Goal: Task Accomplishment & Management: Manage account settings

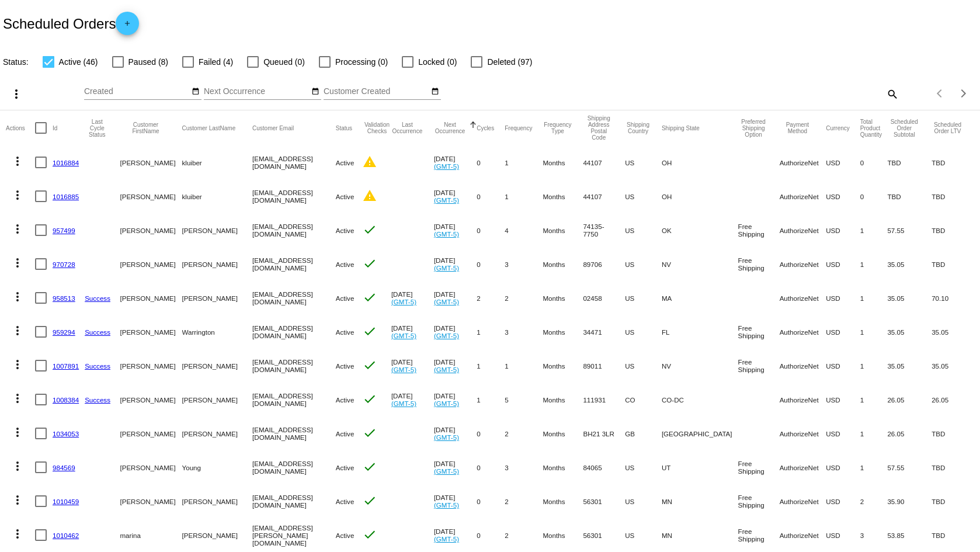
click at [694, 27] on div "Scheduled Orders add" at bounding box center [490, 23] width 980 height 47
click at [624, 50] on div "Status: Active (46) Paused (8) Failed (4) Queued (0) Processing (0) Locked (0) …" at bounding box center [490, 58] width 980 height 22
click at [54, 62] on div at bounding box center [49, 62] width 12 height 12
click at [48, 68] on input "Active (46)" at bounding box center [48, 68] width 1 height 1
checkbox input "false"
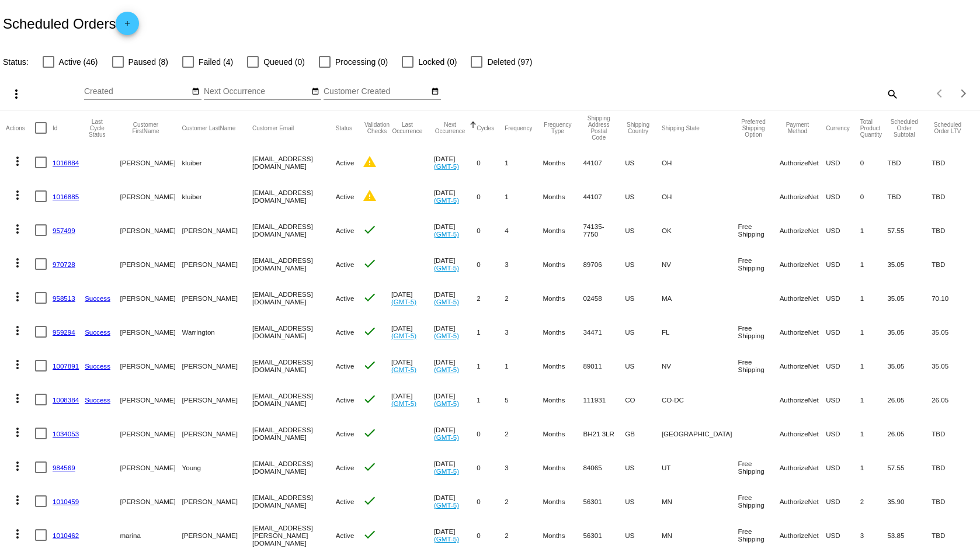
click at [127, 61] on label "Paused (8)" at bounding box center [140, 62] width 56 height 14
click at [118, 68] on input "Paused (8)" at bounding box center [117, 68] width 1 height 1
checkbox input "true"
click at [188, 58] on div at bounding box center [188, 62] width 12 height 12
click at [188, 68] on input "Failed (4)" at bounding box center [188, 68] width 1 height 1
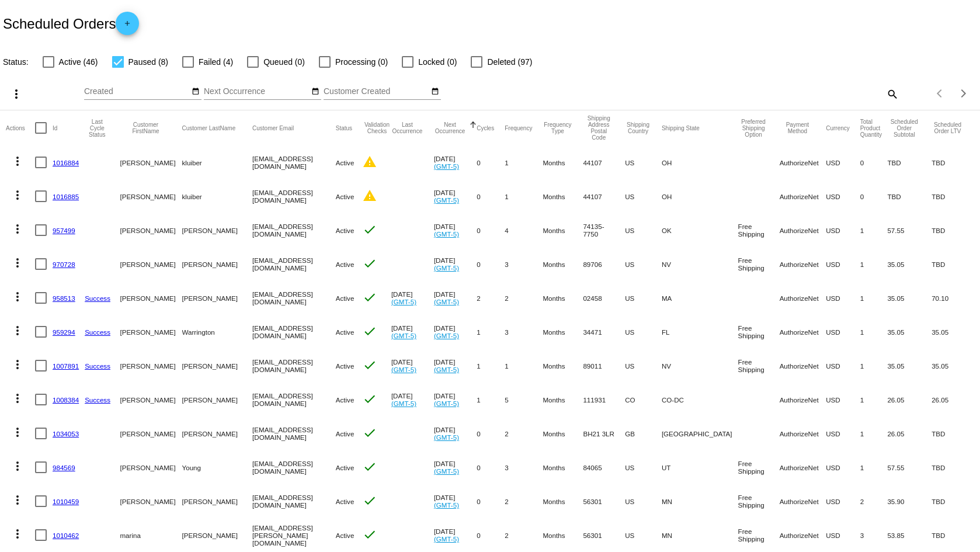
checkbox input "true"
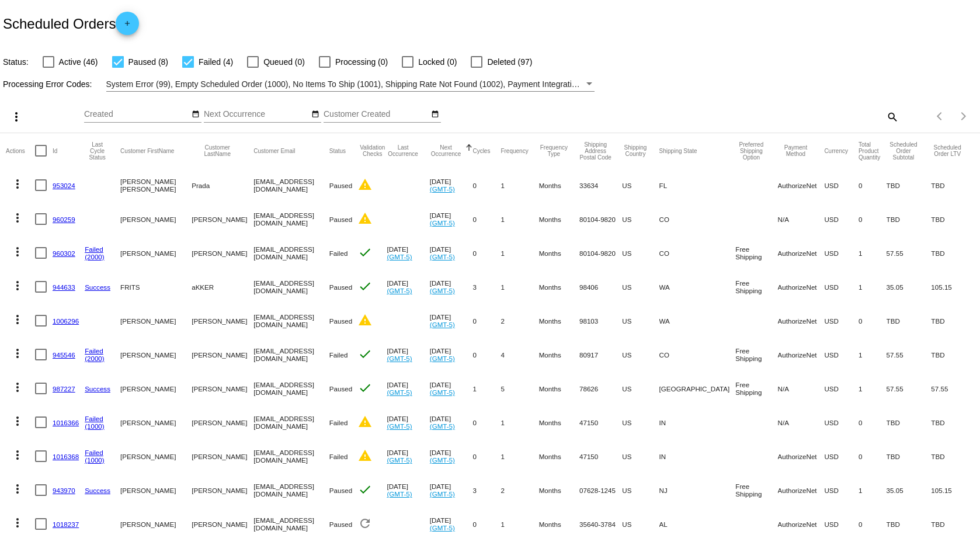
click at [688, 53] on div "Status: Active (46) Paused (8) Failed (4) Queued (0) Processing (0) Locked (0) …" at bounding box center [490, 58] width 980 height 22
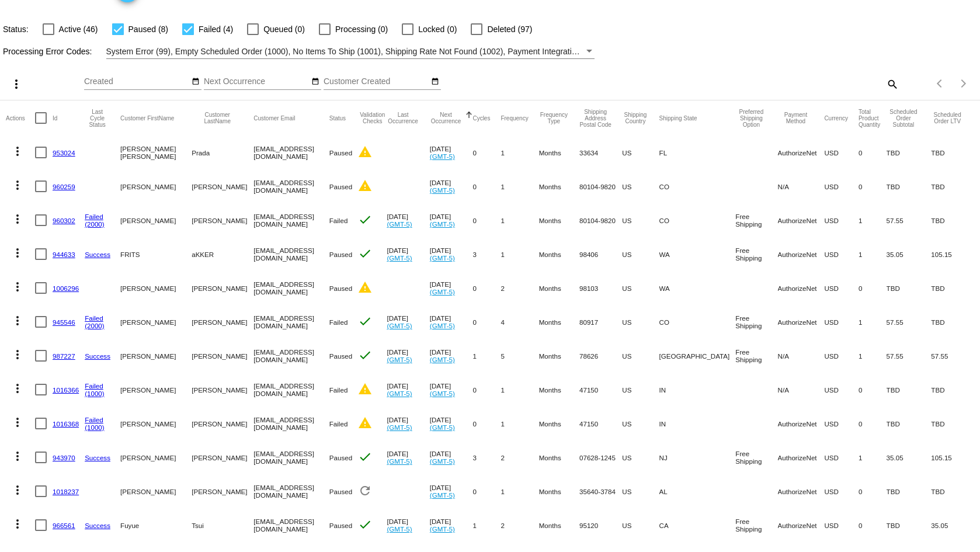
scroll to position [64, 0]
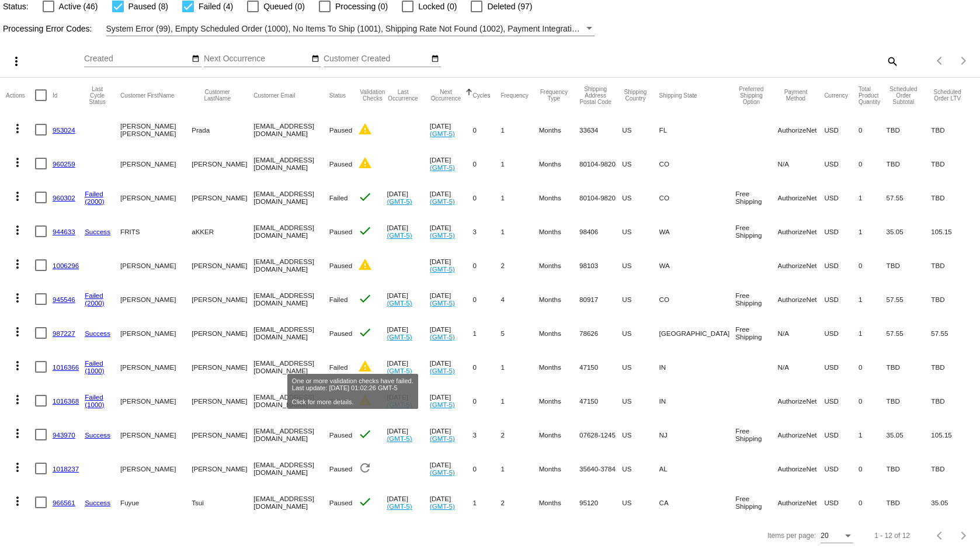
click at [358, 359] on mat-icon "warning" at bounding box center [365, 366] width 14 height 14
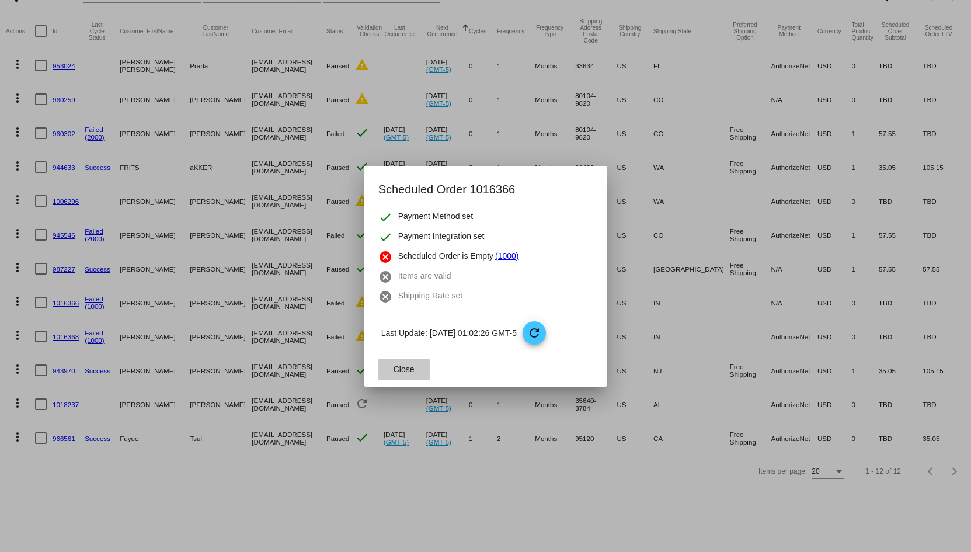
click at [411, 366] on span "Close" at bounding box center [404, 369] width 21 height 9
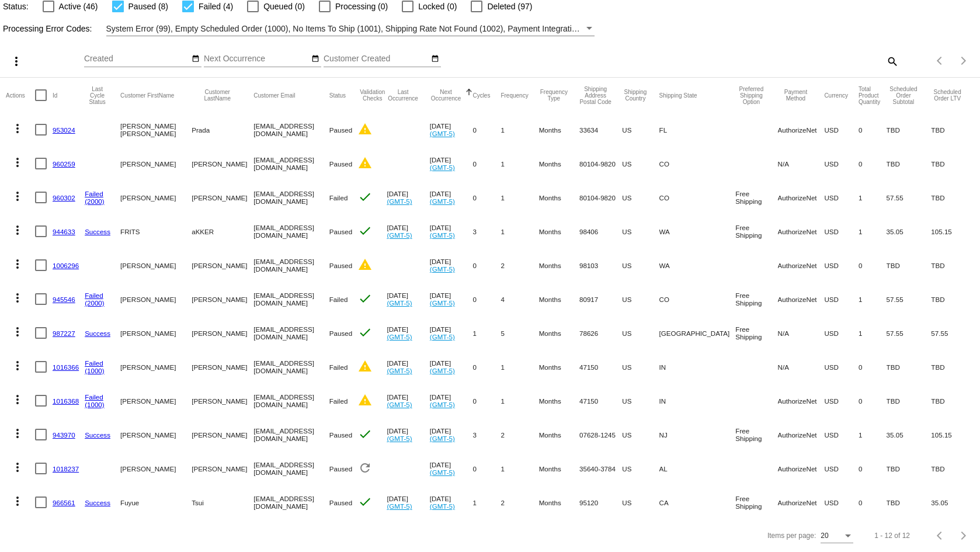
click at [693, 52] on div "search" at bounding box center [776, 61] width 244 height 18
click at [358, 292] on mat-icon "check" at bounding box center [365, 298] width 14 height 14
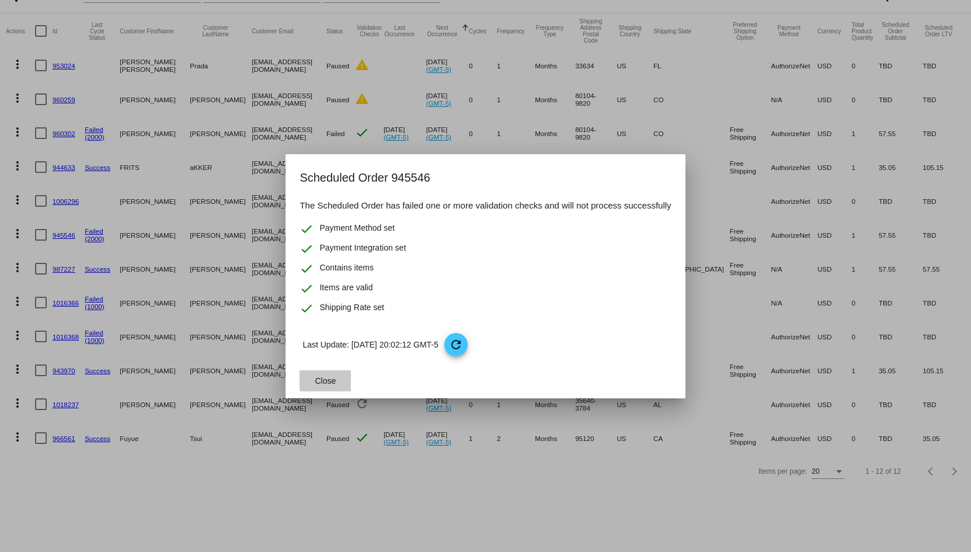
click at [342, 378] on button "Close" at bounding box center [325, 380] width 51 height 21
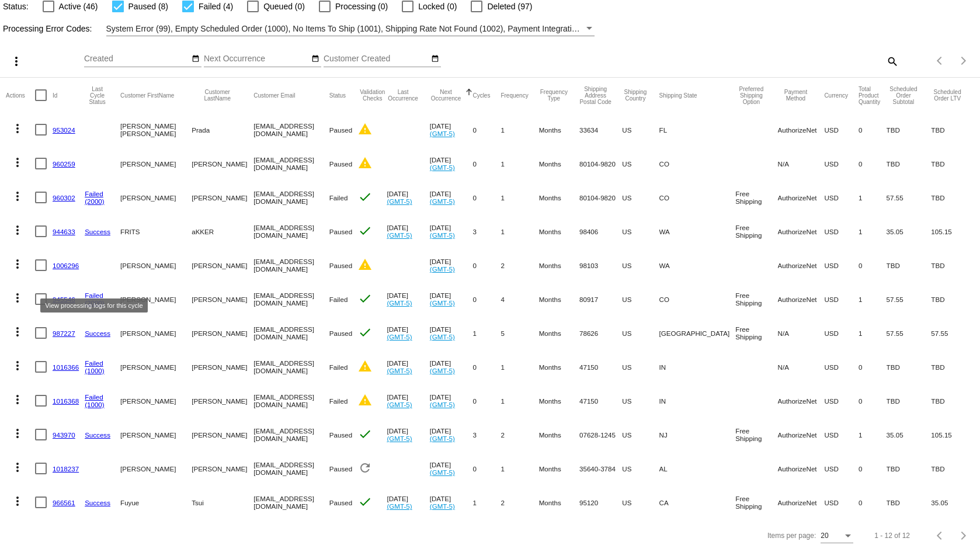
click at [96, 291] on link "Failed" at bounding box center [94, 295] width 19 height 8
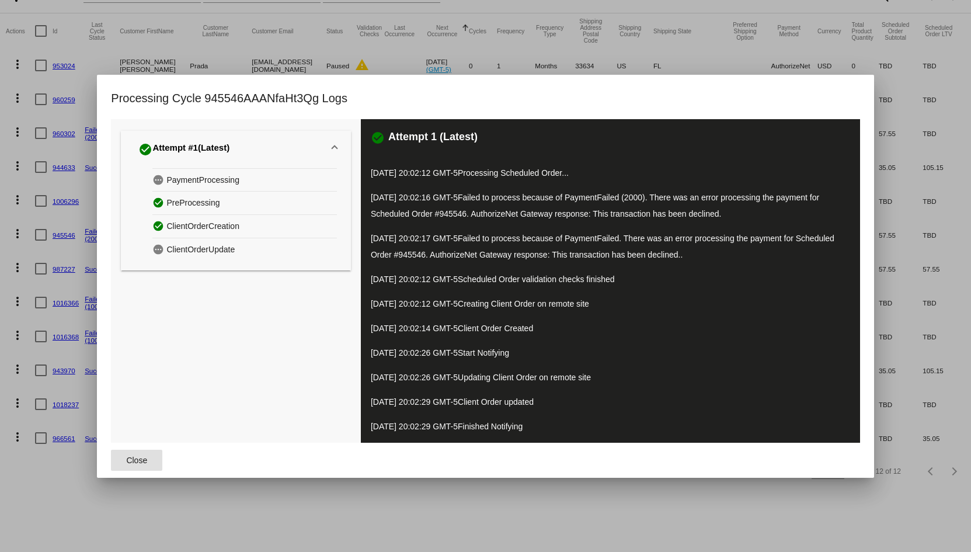
click at [140, 453] on button "Close" at bounding box center [136, 460] width 51 height 21
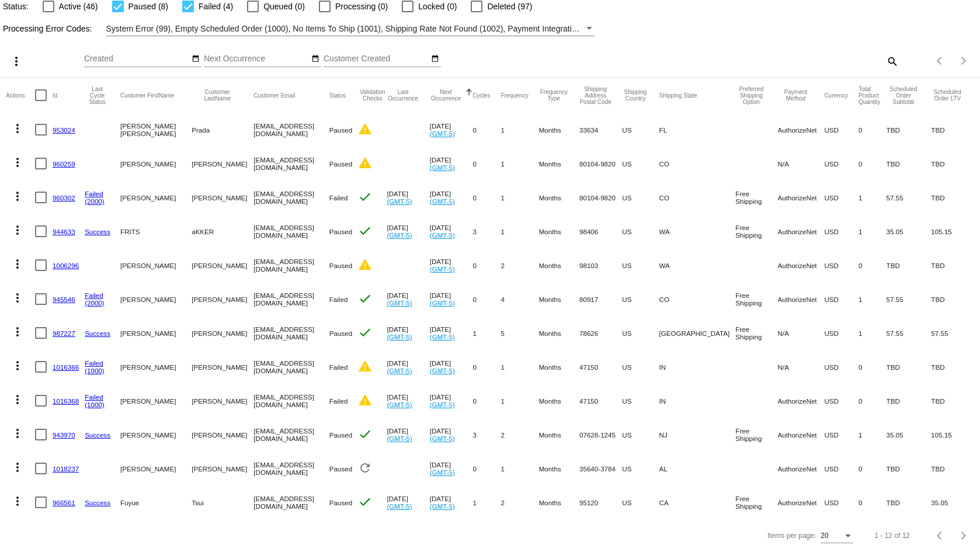
click at [60, 296] on link "945546" at bounding box center [64, 300] width 23 height 8
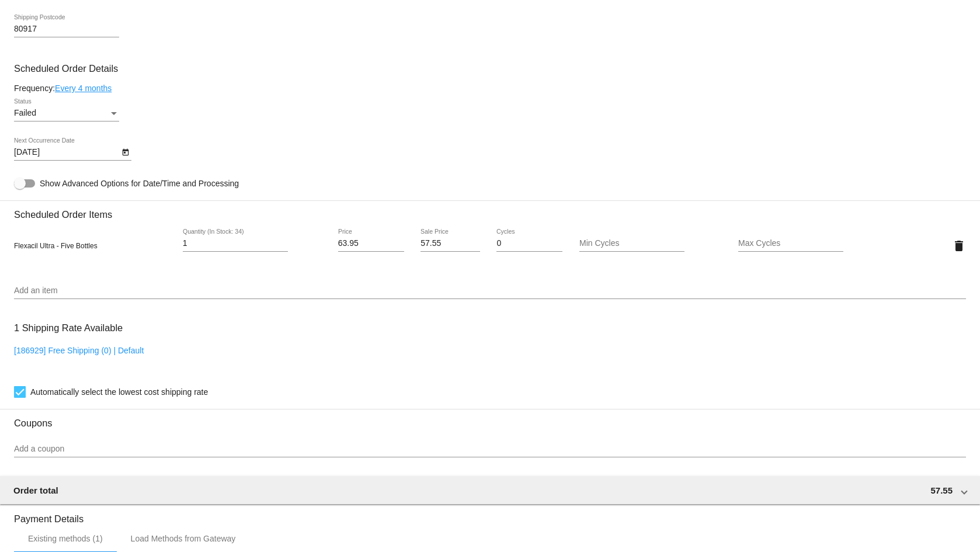
scroll to position [818, 0]
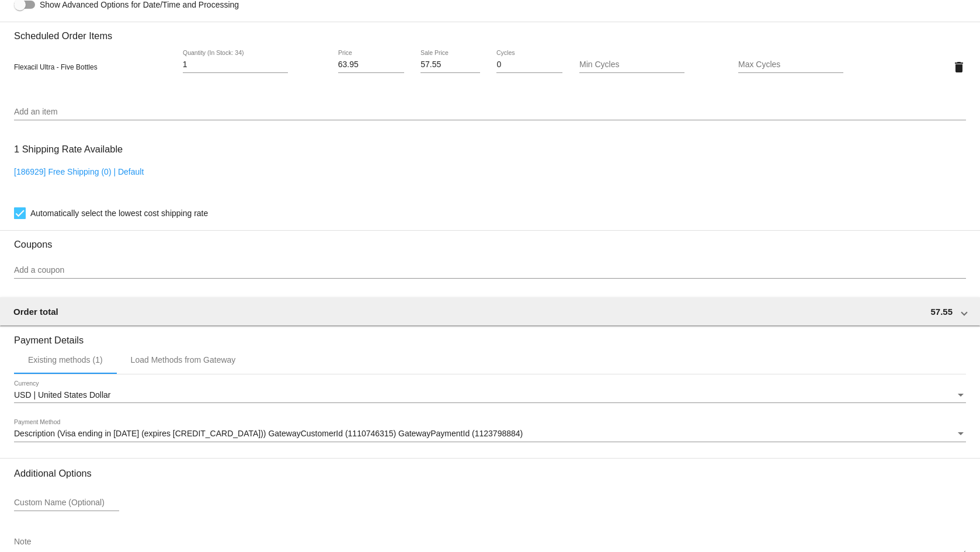
click at [300, 162] on div "1 Shipping Rate Available [186929] Free Shipping (0) | Default Automatically se…" at bounding box center [490, 179] width 952 height 84
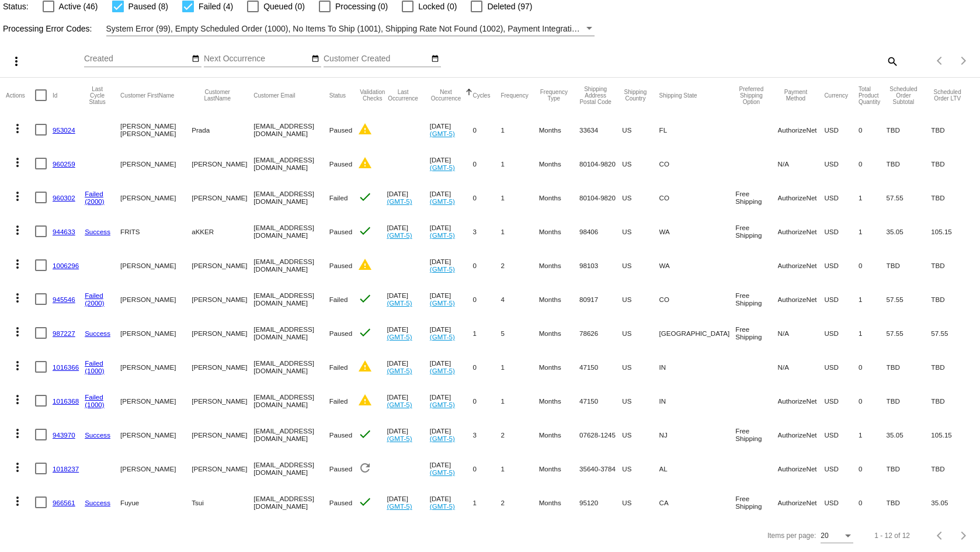
scroll to position [64, 0]
drag, startPoint x: 274, startPoint y: 494, endPoint x: 221, endPoint y: 497, distance: 53.3
click at [254, 497] on mat-cell "jeftsui@gmail.com" at bounding box center [291, 502] width 75 height 34
copy mat-cell "jeftsui@gmail.com"
click at [93, 499] on link "Success" at bounding box center [98, 503] width 26 height 8
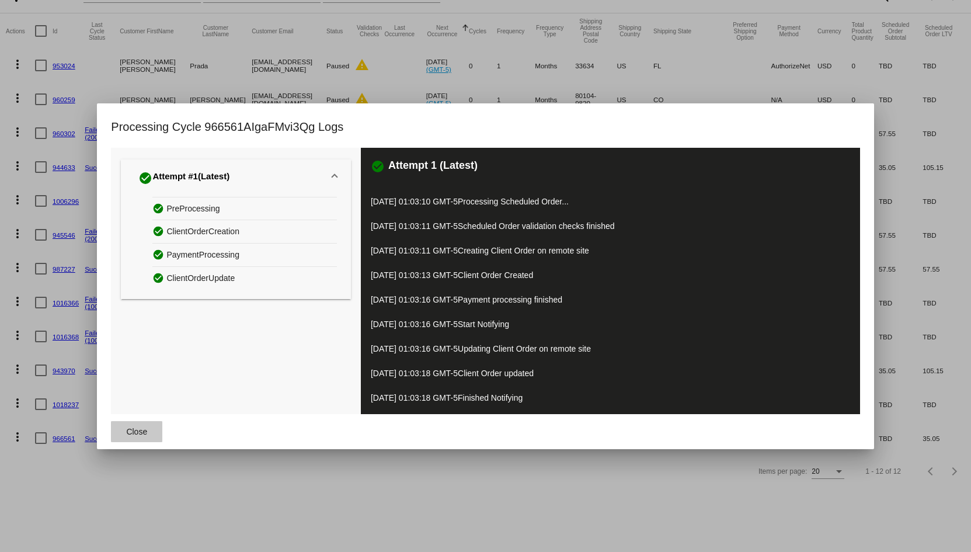
click at [139, 429] on span "Close" at bounding box center [136, 431] width 21 height 9
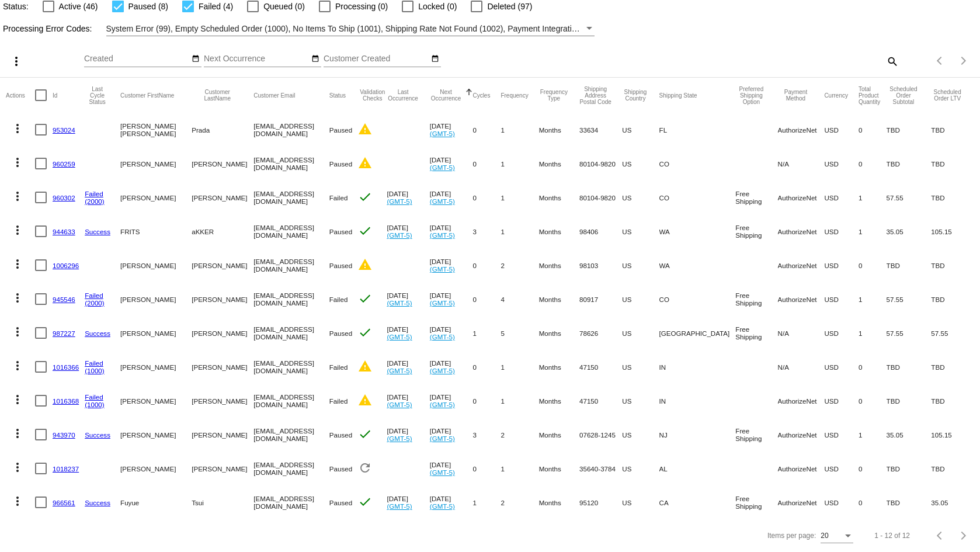
click at [739, 36] on div "more_vert Oct Jan Feb Mar Apr 1" at bounding box center [490, 56] width 980 height 41
click at [63, 465] on link "1018237" at bounding box center [66, 469] width 26 height 8
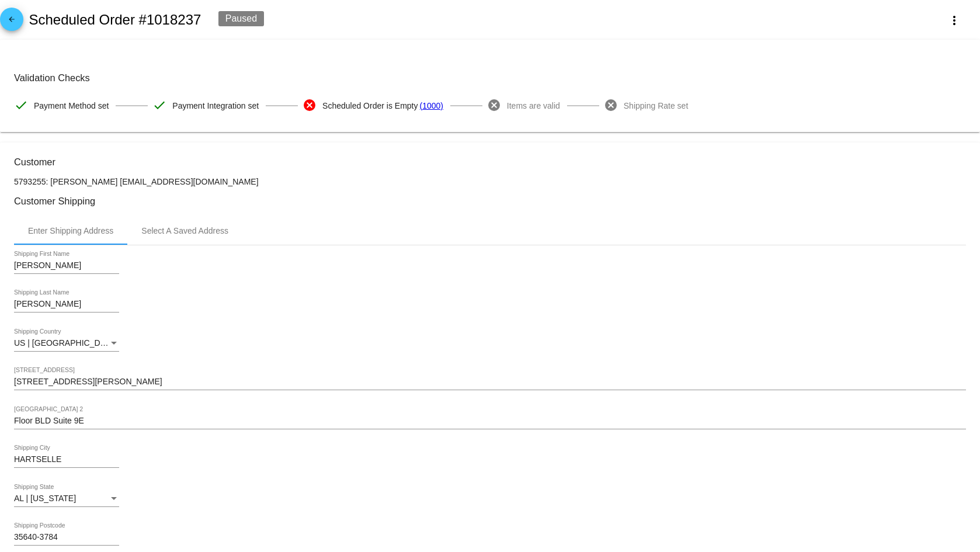
drag, startPoint x: 193, startPoint y: 180, endPoint x: 92, endPoint y: 182, distance: 101.1
click at [92, 182] on p "5793255: roxie davis taramairfortide@gmail.com" at bounding box center [490, 181] width 952 height 9
copy p "taramairfortide@gmail.com"
click at [358, 182] on p "5793255: roxie davis taramairfortide@gmail.com" at bounding box center [490, 181] width 952 height 9
click at [383, 202] on h3 "Customer Shipping" at bounding box center [490, 201] width 952 height 11
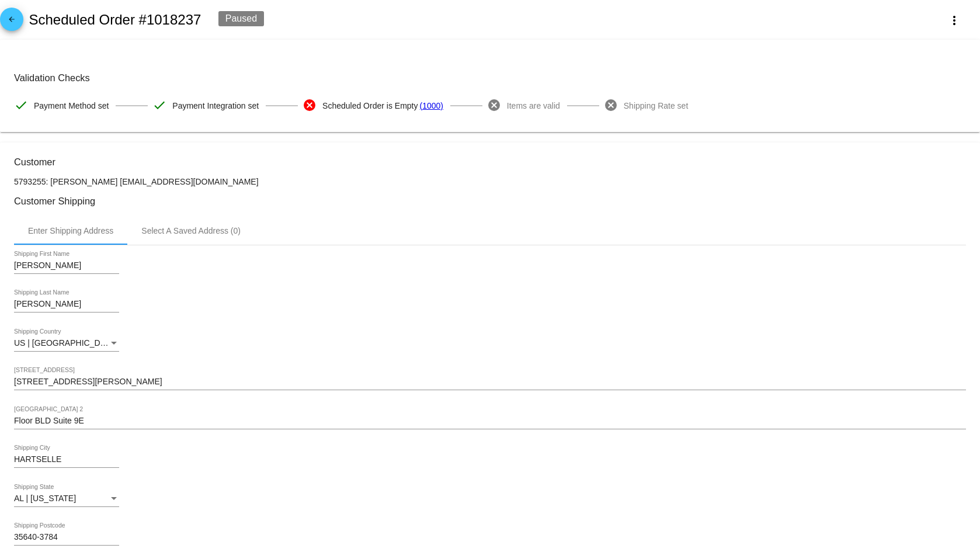
click at [409, 229] on div "Enter Shipping Address Select A Saved Address (0)" at bounding box center [490, 231] width 952 height 28
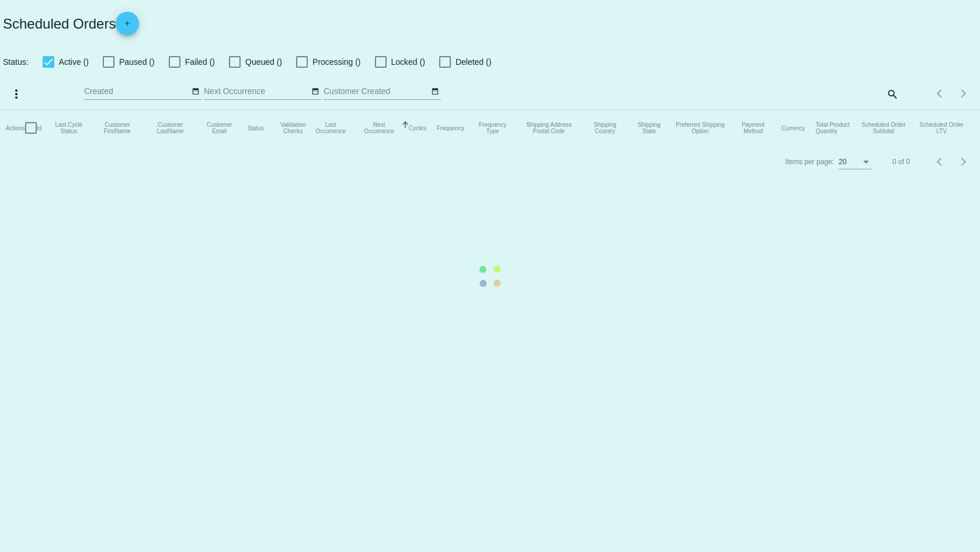
checkbox input "false"
checkbox input "true"
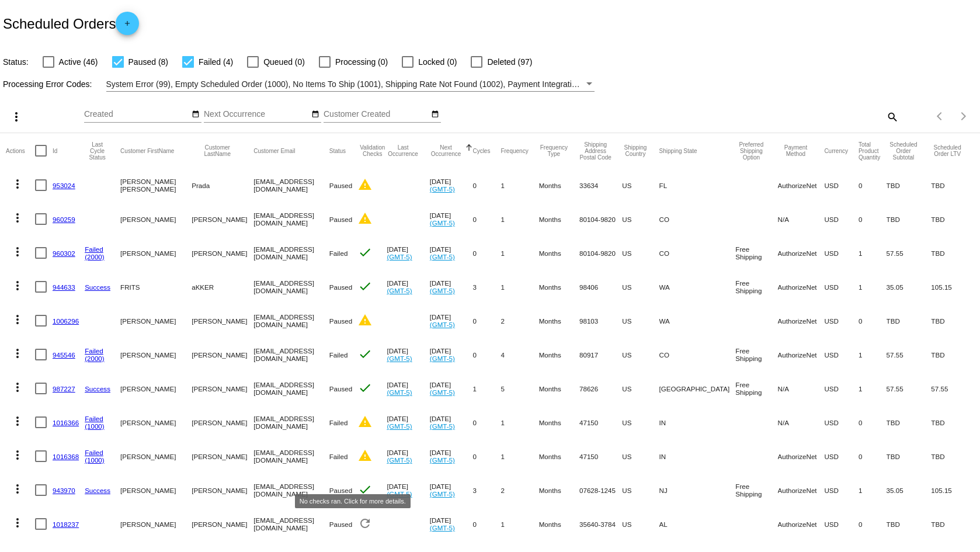
click at [358, 523] on mat-icon "refresh" at bounding box center [365, 523] width 14 height 14
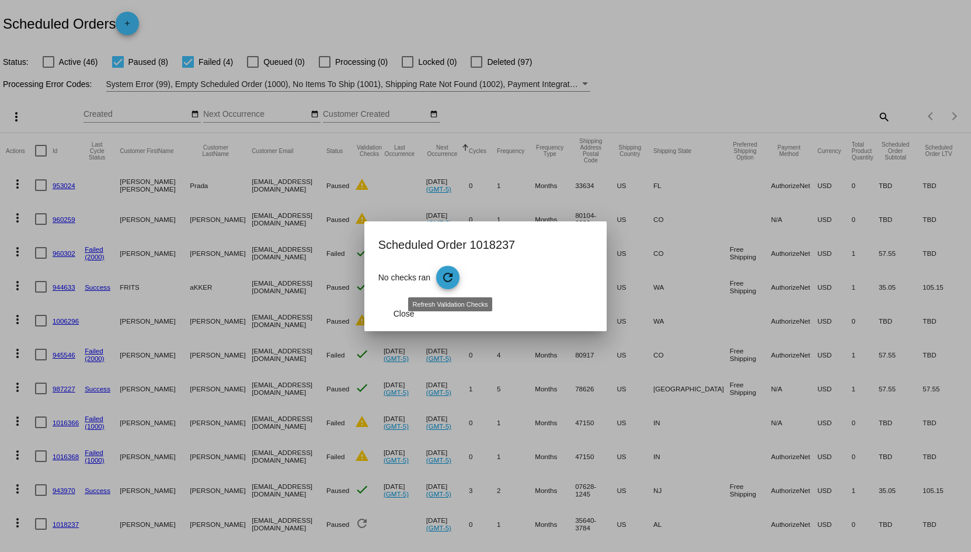
click at [443, 273] on mat-icon "refresh" at bounding box center [448, 277] width 14 height 14
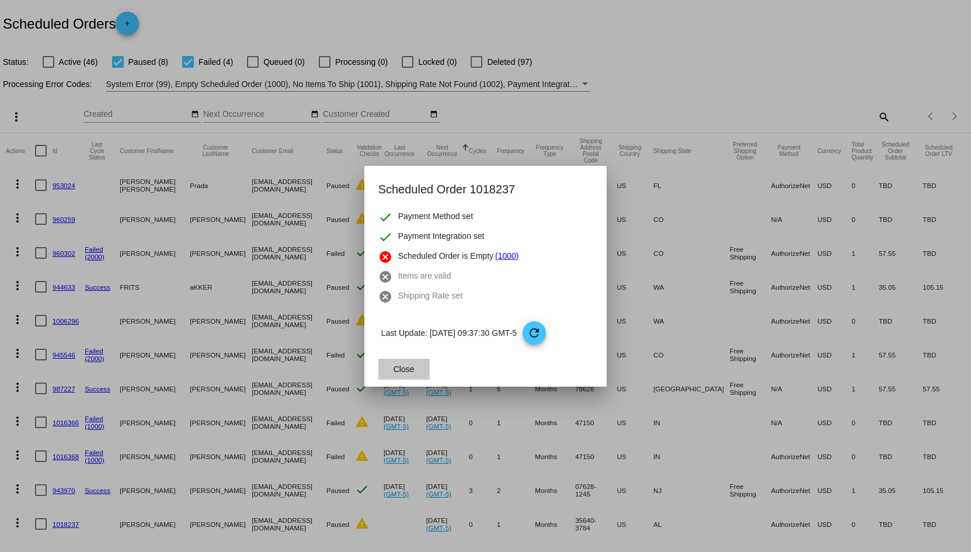
click at [399, 367] on span "Close" at bounding box center [404, 369] width 21 height 9
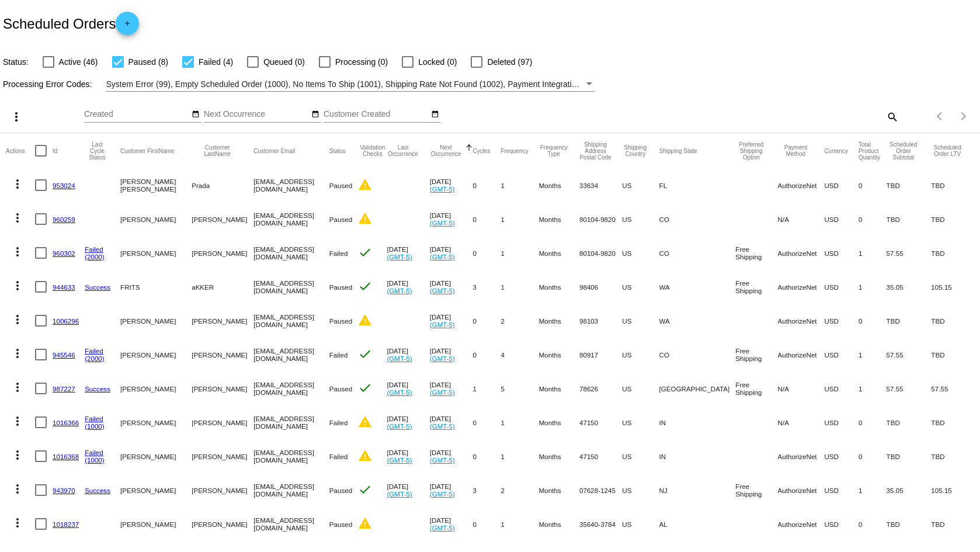
click at [402, 416] on mat-cell "Oct 1 2025 (GMT-5)" at bounding box center [408, 422] width 43 height 34
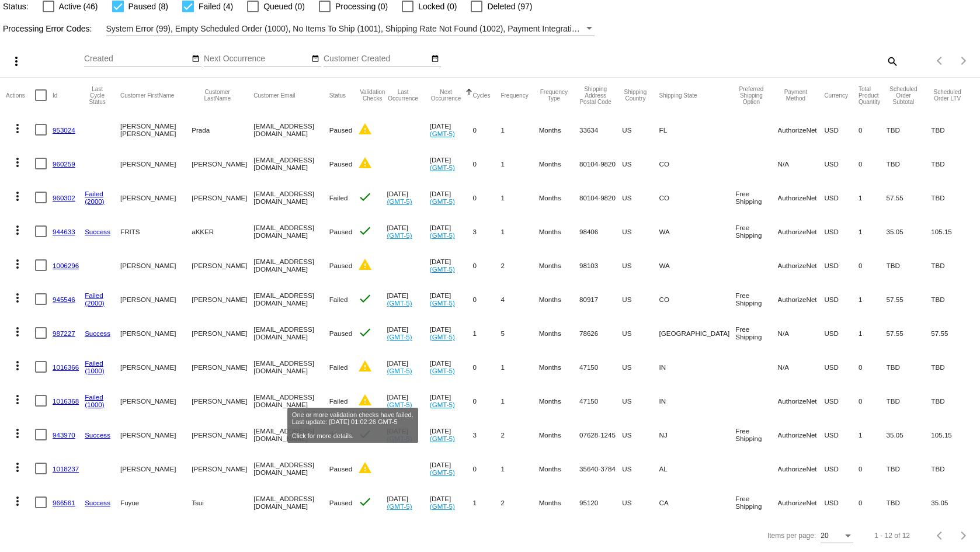
scroll to position [64, 0]
click at [292, 532] on div "Items per page: 20 1 - 12 of 12" at bounding box center [490, 535] width 980 height 33
click at [267, 509] on mat-cell "jeftsui@gmail.com" at bounding box center [291, 502] width 75 height 34
click at [65, 465] on link "1018237" at bounding box center [66, 469] width 26 height 8
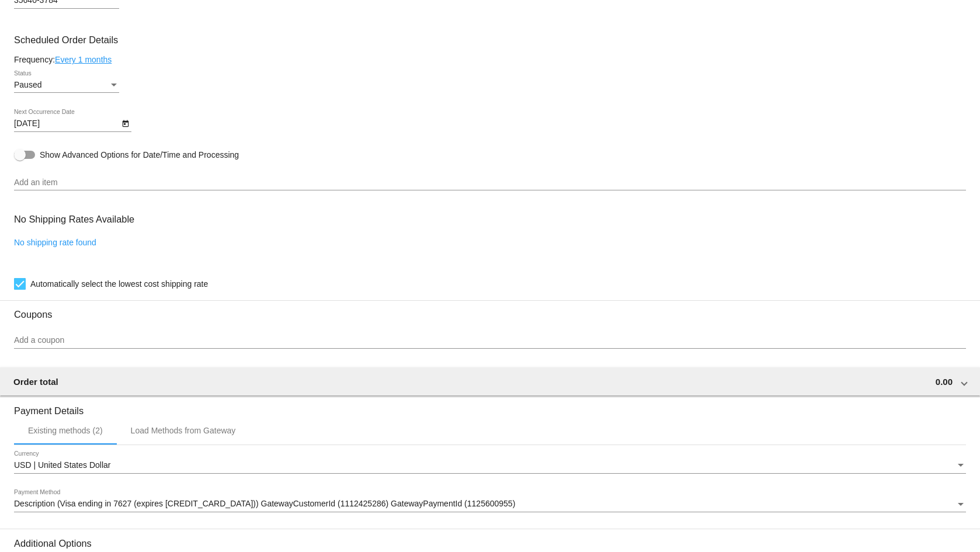
scroll to position [678, 0]
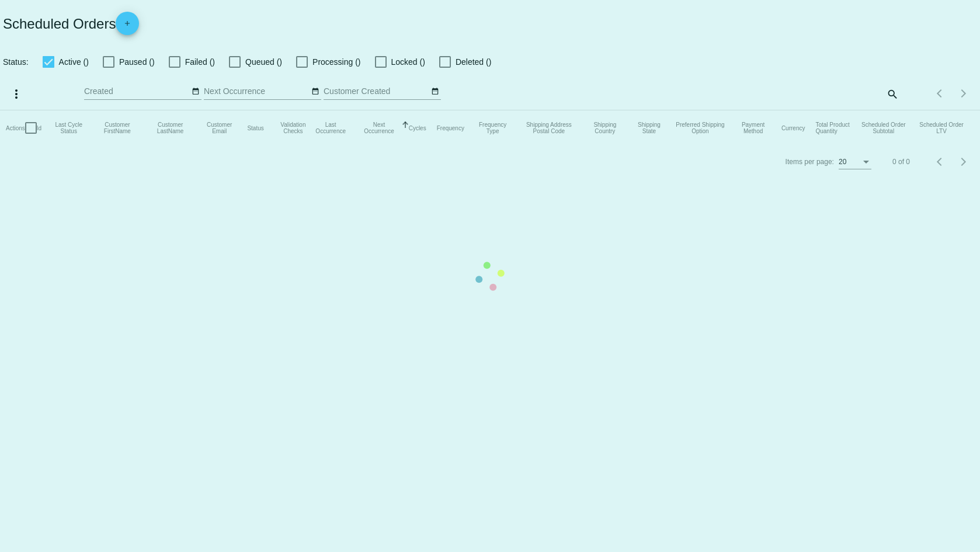
checkbox input "false"
checkbox input "true"
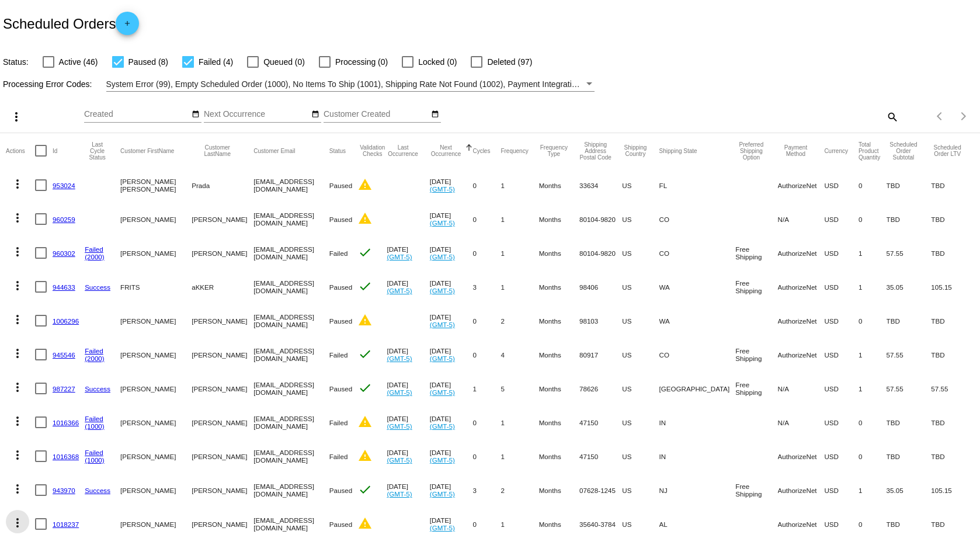
click at [18, 523] on mat-icon "more_vert" at bounding box center [18, 523] width 14 height 14
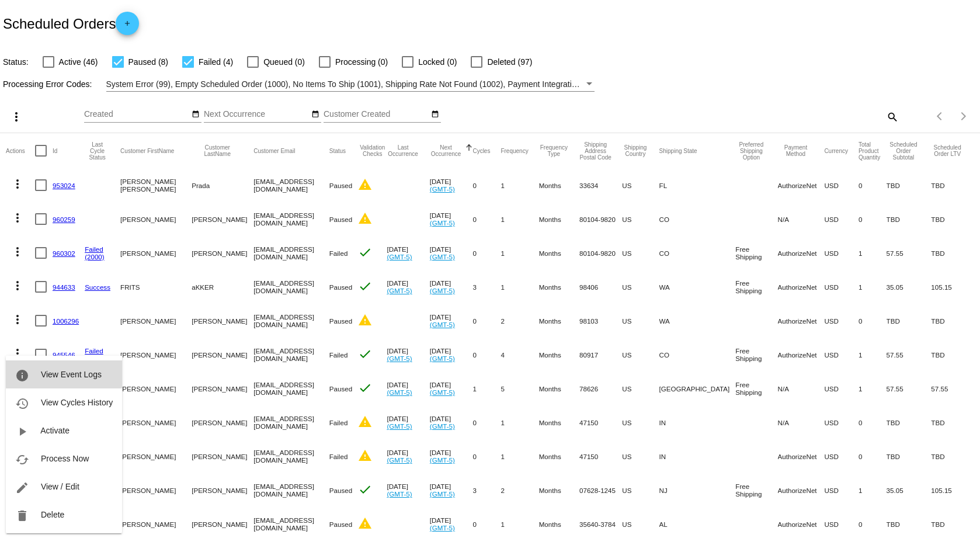
click at [92, 370] on span "View Event Logs" at bounding box center [71, 374] width 61 height 9
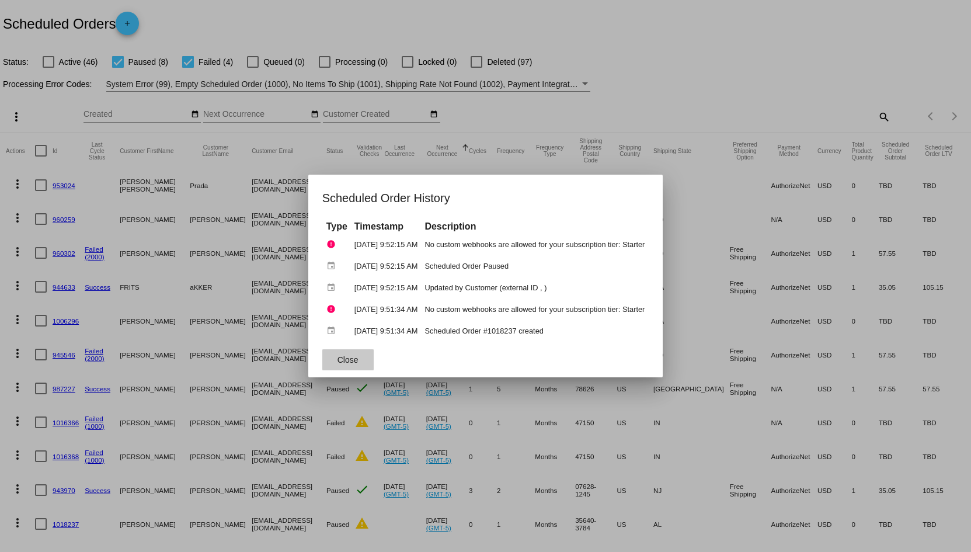
click at [338, 357] on span "Close" at bounding box center [348, 359] width 21 height 9
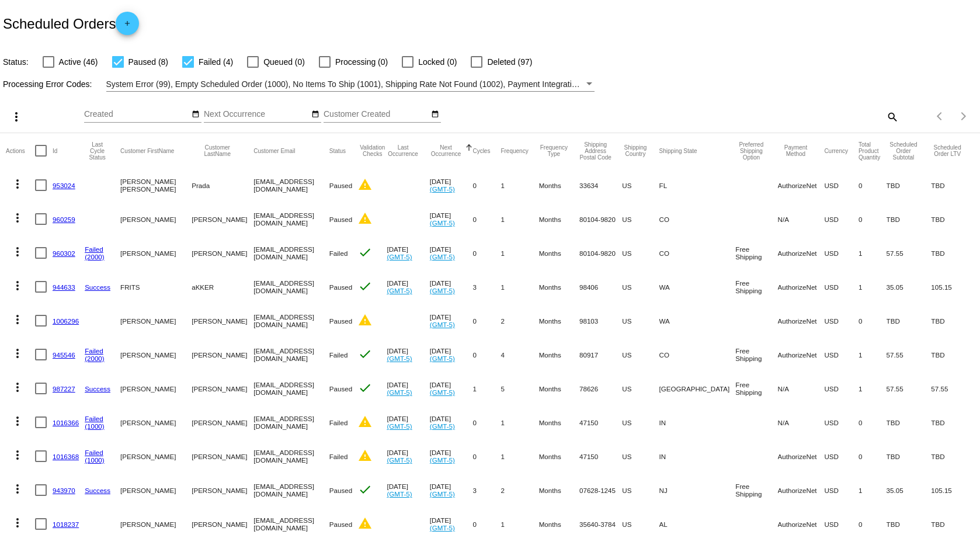
drag, startPoint x: 301, startPoint y: 526, endPoint x: 220, endPoint y: 526, distance: 81.2
click at [220, 526] on mat-row "more_vert 1018237 roxie davis taramairfortide@gmail.com Paused warning Oct 7 20…" at bounding box center [490, 524] width 969 height 34
copy mat-row "taramairfortide@gmail.com"
click at [358, 525] on mat-icon "warning" at bounding box center [365, 523] width 14 height 14
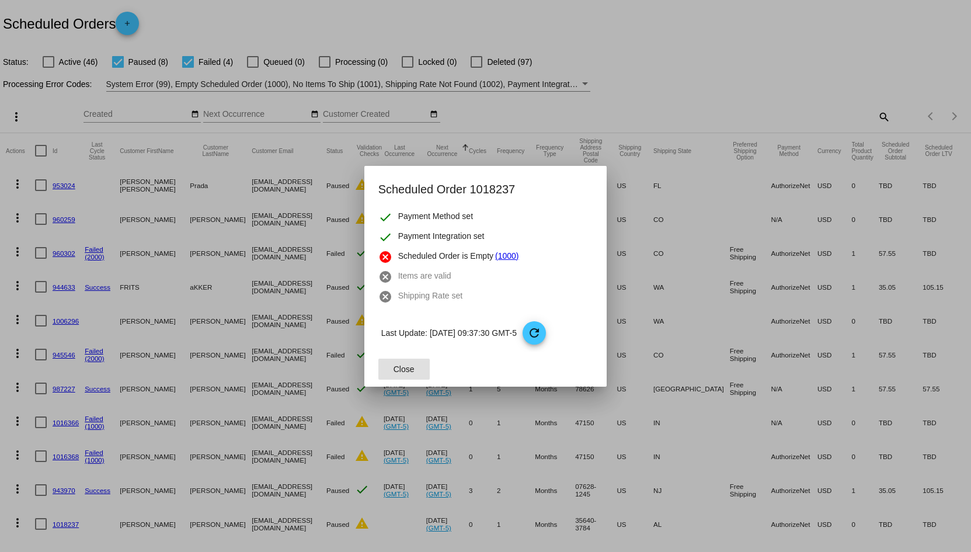
click at [409, 372] on span "Close" at bounding box center [404, 369] width 21 height 9
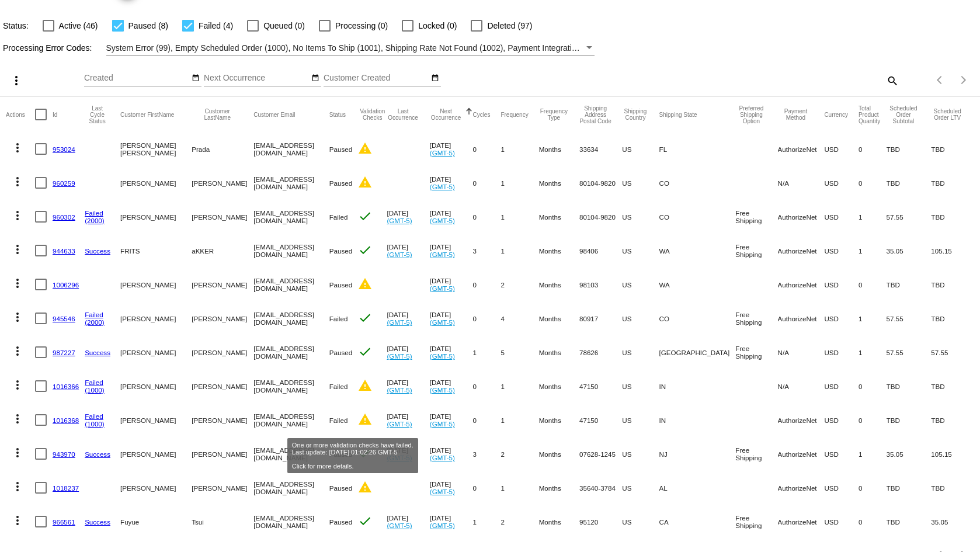
scroll to position [64, 0]
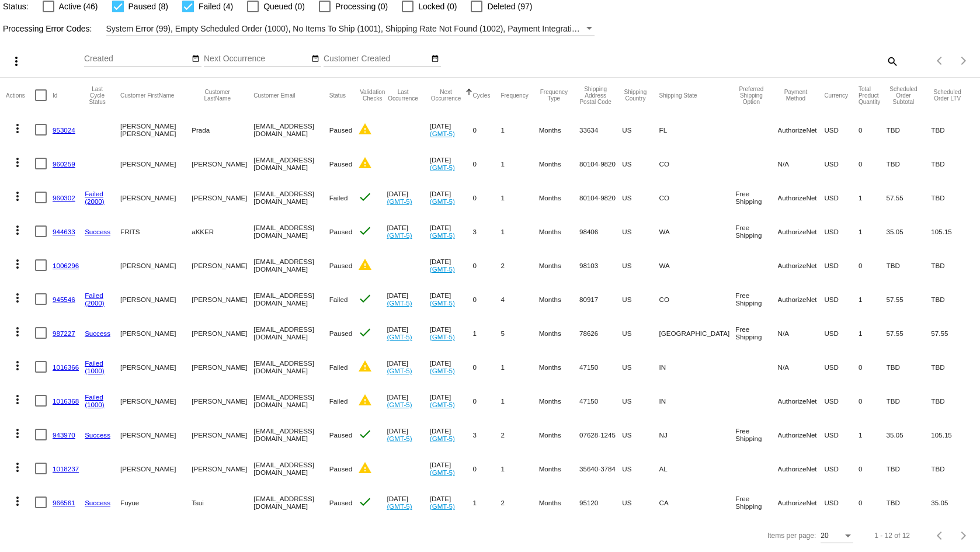
drag, startPoint x: 304, startPoint y: 459, endPoint x: 220, endPoint y: 459, distance: 84.1
click at [220, 459] on mat-row "more_vert 1018237 roxie davis taramairfortide@gmail.com Paused warning Oct 7 20…" at bounding box center [490, 469] width 969 height 34
copy mat-row "taramairfortide@gmail.com"
click at [265, 461] on mat-cell "taramairfortide@gmail.com" at bounding box center [291, 469] width 75 height 34
drag, startPoint x: 275, startPoint y: 494, endPoint x: 221, endPoint y: 495, distance: 53.7
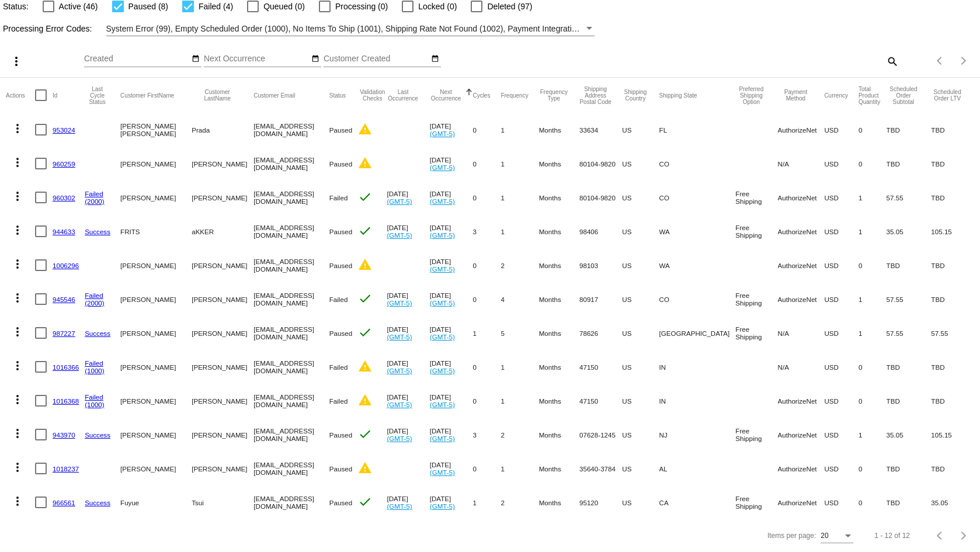
click at [254, 495] on mat-cell "jeftsui@gmail.com" at bounding box center [291, 502] width 75 height 34
copy mat-cell "jeftsui@gmail.com"
drag, startPoint x: 282, startPoint y: 426, endPoint x: 221, endPoint y: 427, distance: 60.2
click at [254, 427] on mat-cell "talltee1@gmail.com" at bounding box center [291, 435] width 75 height 34
copy mat-cell "talltee1@gmail.com"
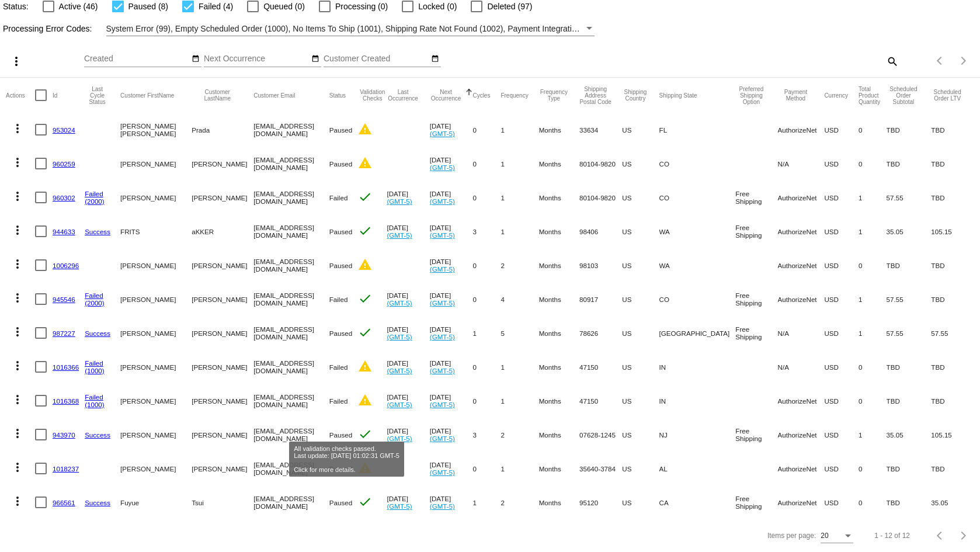
click at [358, 427] on mat-icon "check" at bounding box center [365, 434] width 14 height 14
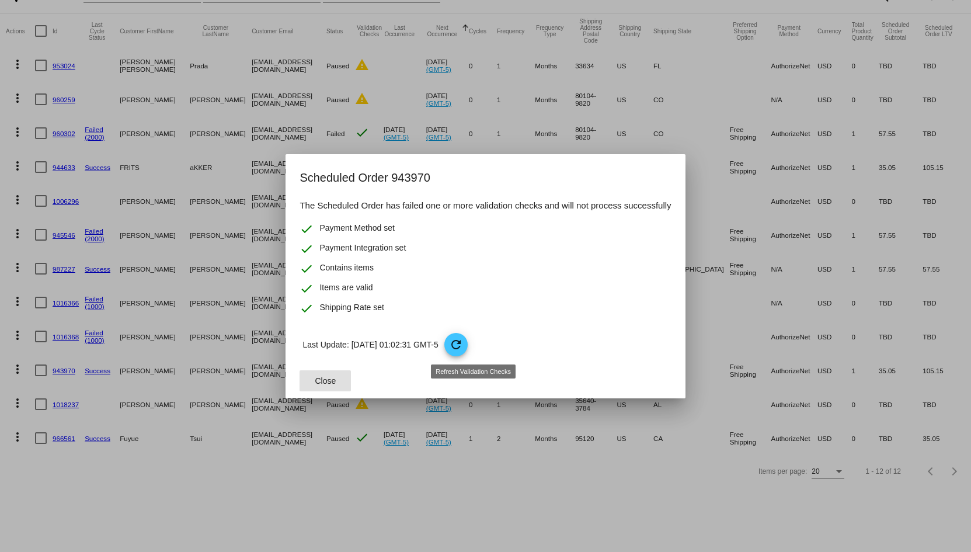
click at [463, 348] on mat-icon "refresh" at bounding box center [456, 345] width 14 height 14
click at [332, 373] on button "Close" at bounding box center [325, 380] width 51 height 21
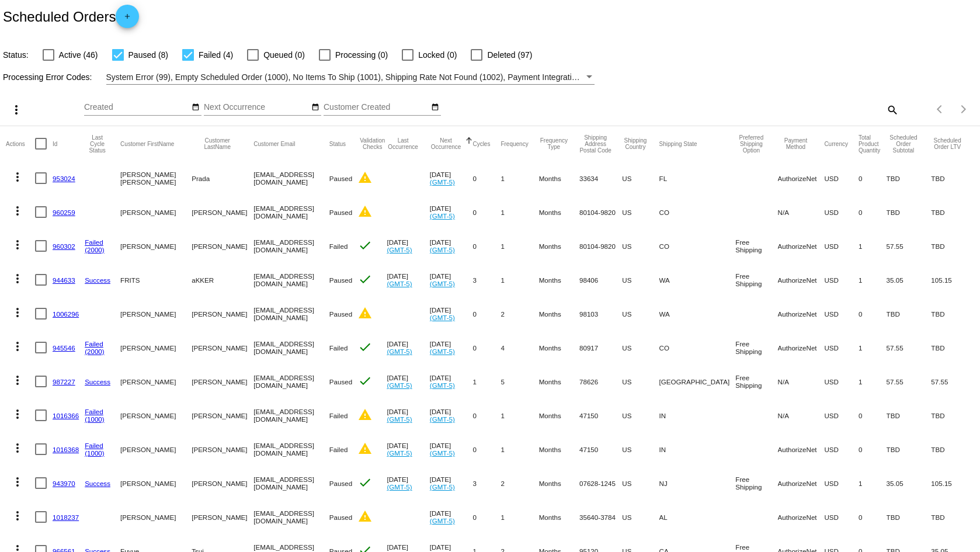
scroll to position [0, 0]
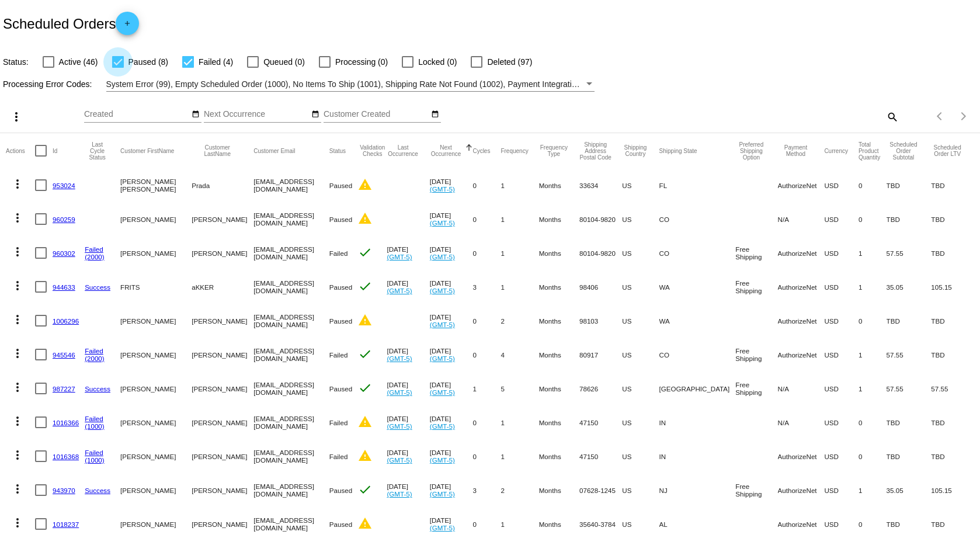
click at [119, 60] on div at bounding box center [118, 62] width 12 height 12
click at [118, 68] on input "Paused (8)" at bounding box center [117, 68] width 1 height 1
checkbox input "false"
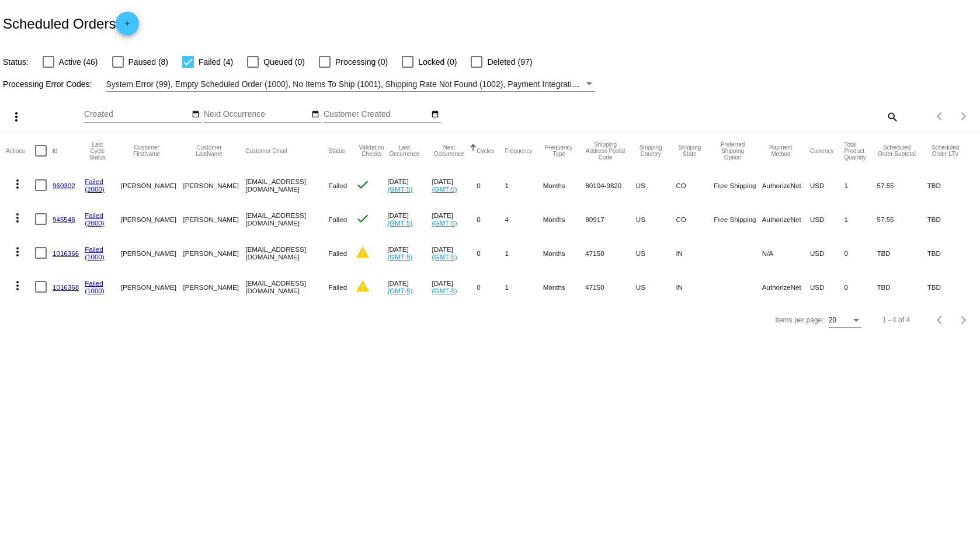
click at [277, 183] on mat-cell "susancmcginley22@msn.com" at bounding box center [286, 185] width 83 height 34
click at [356, 187] on mat-icon "check" at bounding box center [363, 185] width 14 height 14
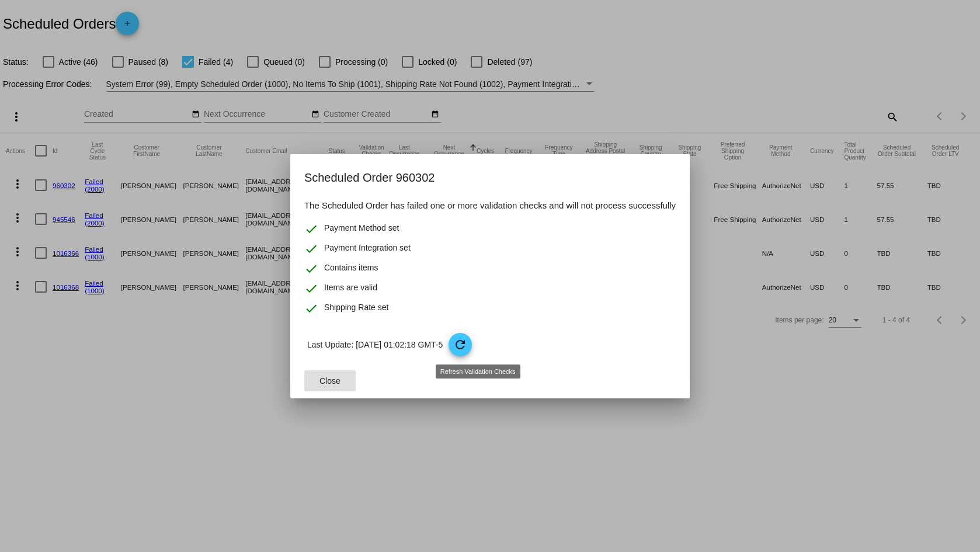
click at [467, 340] on mat-icon "refresh" at bounding box center [460, 345] width 14 height 14
click at [329, 384] on span "Close" at bounding box center [330, 380] width 21 height 9
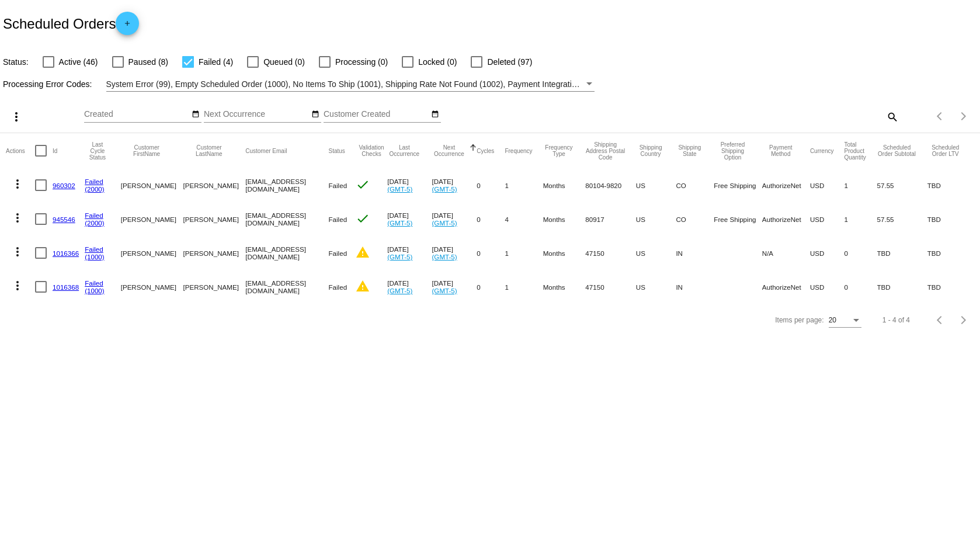
click at [330, 384] on body "Scheduled Orders add Status: Active (46) Paused (8) Failed (4) Queued (0) Proce…" at bounding box center [490, 276] width 980 height 552
drag, startPoint x: 304, startPoint y: 187, endPoint x: 214, endPoint y: 188, distance: 89.4
click at [245, 188] on mat-cell "susancmcginley22@msn.com" at bounding box center [286, 185] width 83 height 34
copy mat-cell "susancmcginley22@msn.com"
click at [286, 186] on mat-cell "susancmcginley22@msn.com" at bounding box center [286, 185] width 83 height 34
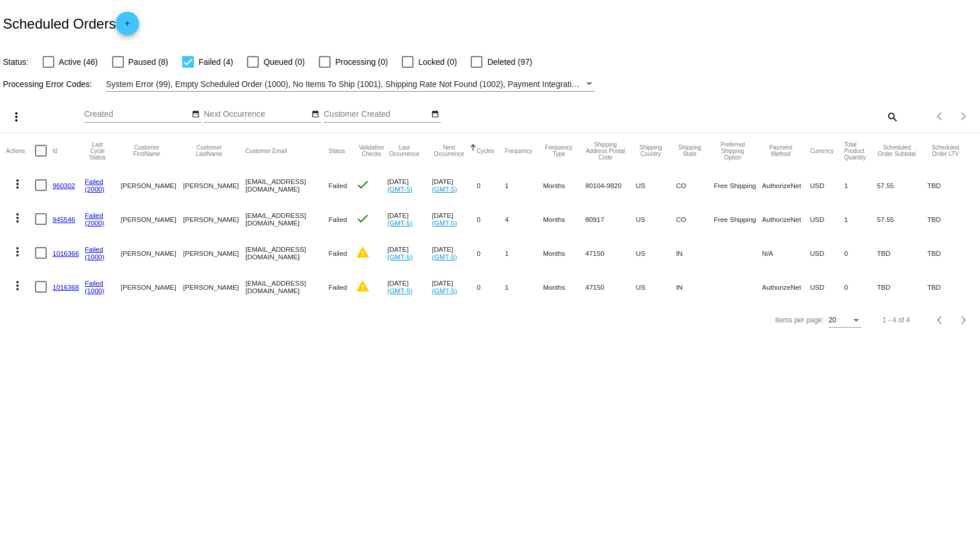
drag, startPoint x: 302, startPoint y: 183, endPoint x: 214, endPoint y: 185, distance: 88.2
click at [245, 185] on mat-cell "susancmcginley22@msn.com" at bounding box center [286, 185] width 83 height 34
copy mat-cell "susancmcginley22@msn.com"
click at [188, 60] on div at bounding box center [188, 62] width 12 height 12
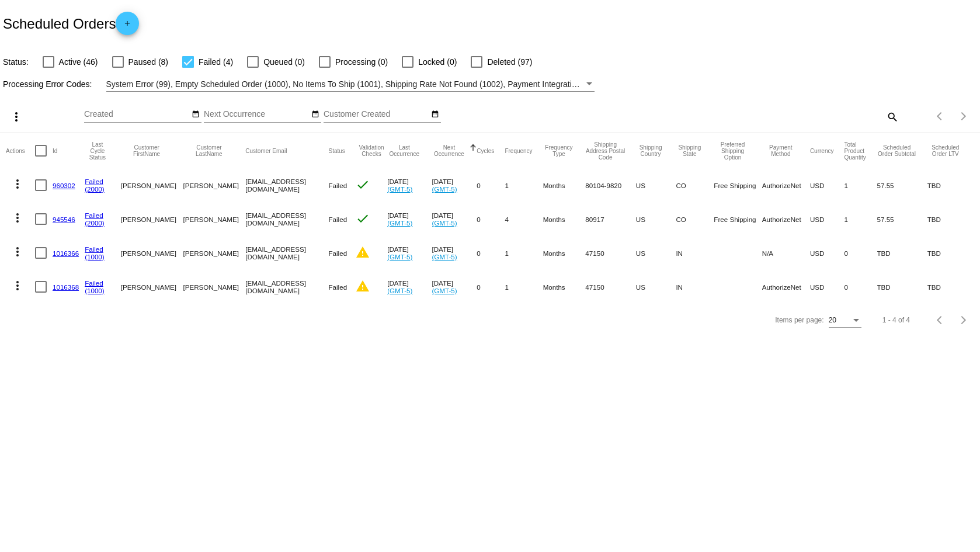
click at [188, 68] on input "Failed (4)" at bounding box center [188, 68] width 1 height 1
checkbox input "false"
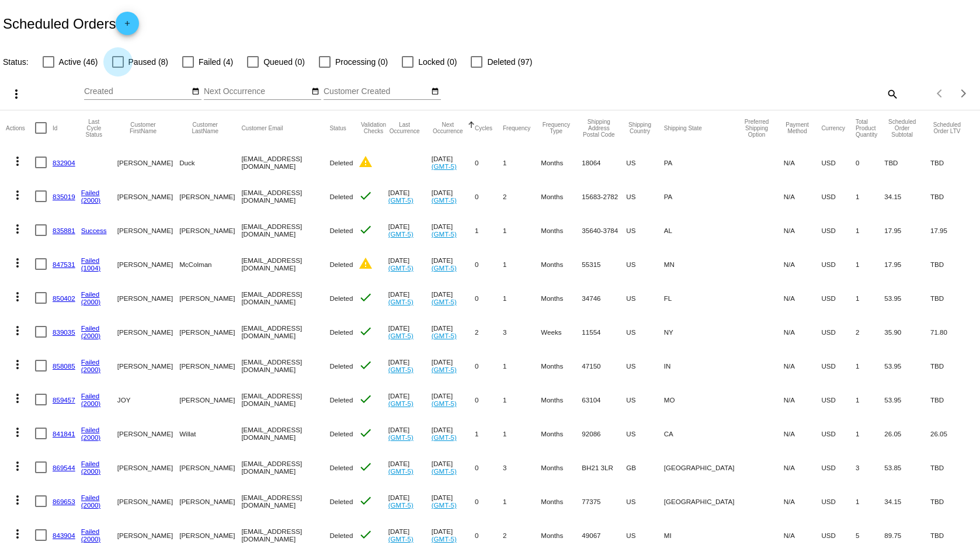
click at [112, 57] on div at bounding box center [118, 62] width 12 height 12
click at [117, 68] on input "Paused (8)" at bounding box center [117, 68] width 1 height 1
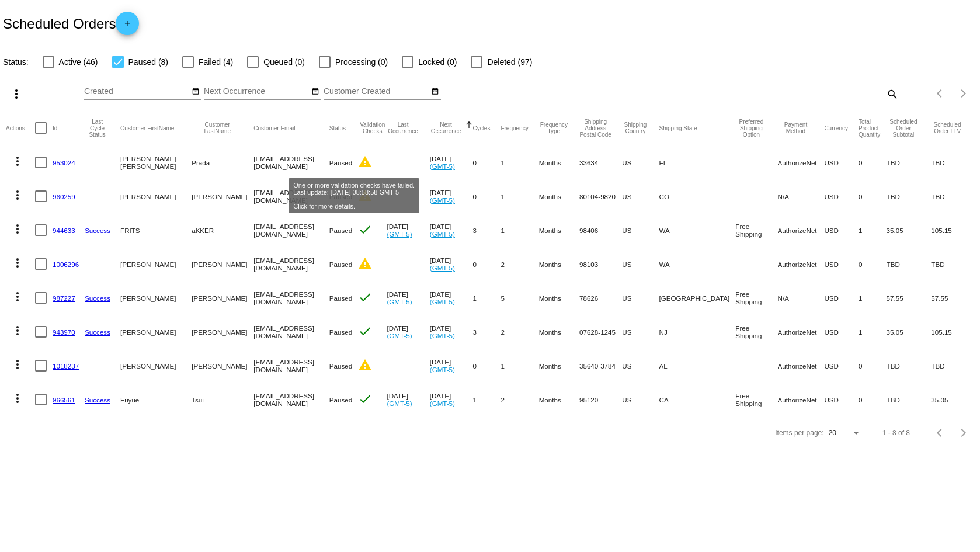
click at [358, 158] on mat-icon "warning" at bounding box center [365, 162] width 14 height 14
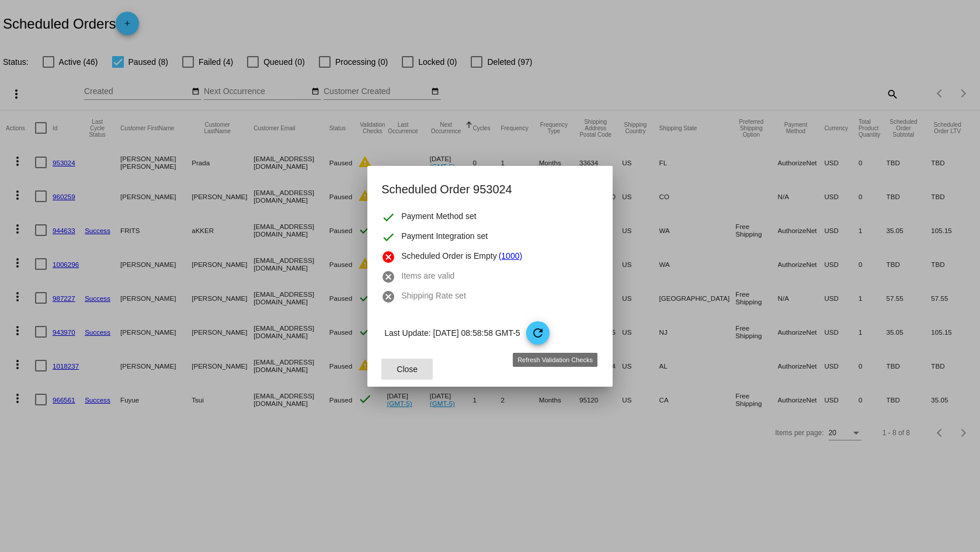
click at [551, 331] on span "refresh" at bounding box center [538, 333] width 25 height 25
click at [551, 335] on span "refresh" at bounding box center [538, 333] width 25 height 25
click at [415, 367] on span "Close" at bounding box center [407, 369] width 21 height 9
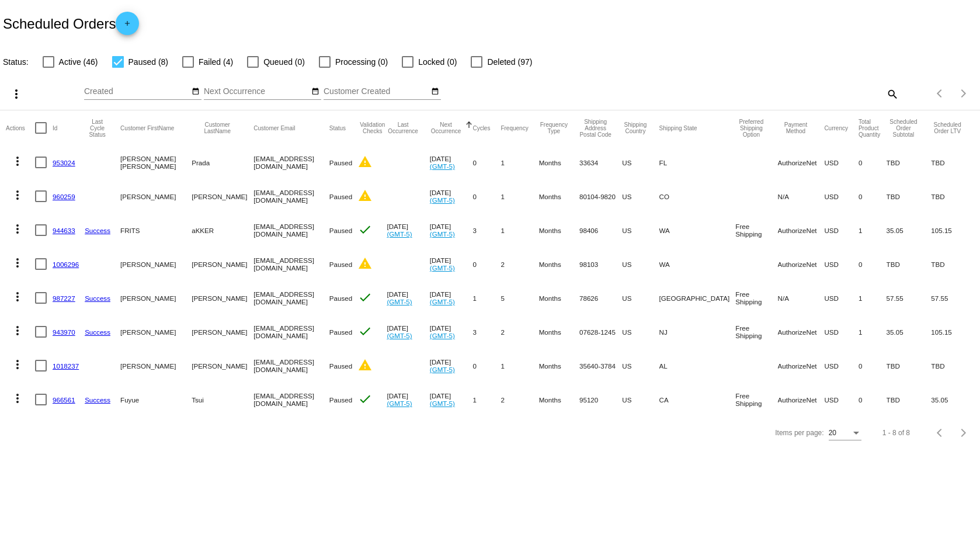
click at [19, 160] on mat-icon "more_vert" at bounding box center [18, 161] width 14 height 14
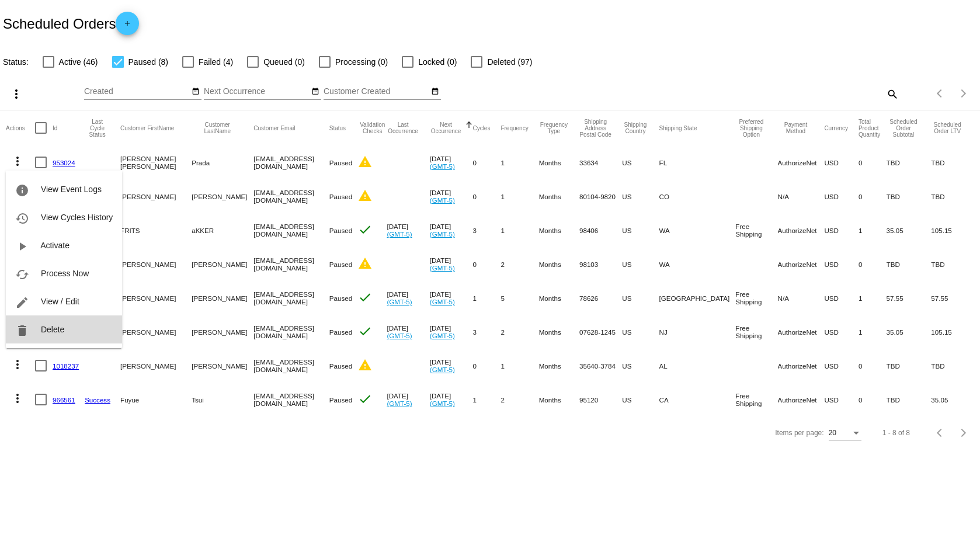
click at [57, 330] on span "Delete" at bounding box center [52, 329] width 23 height 9
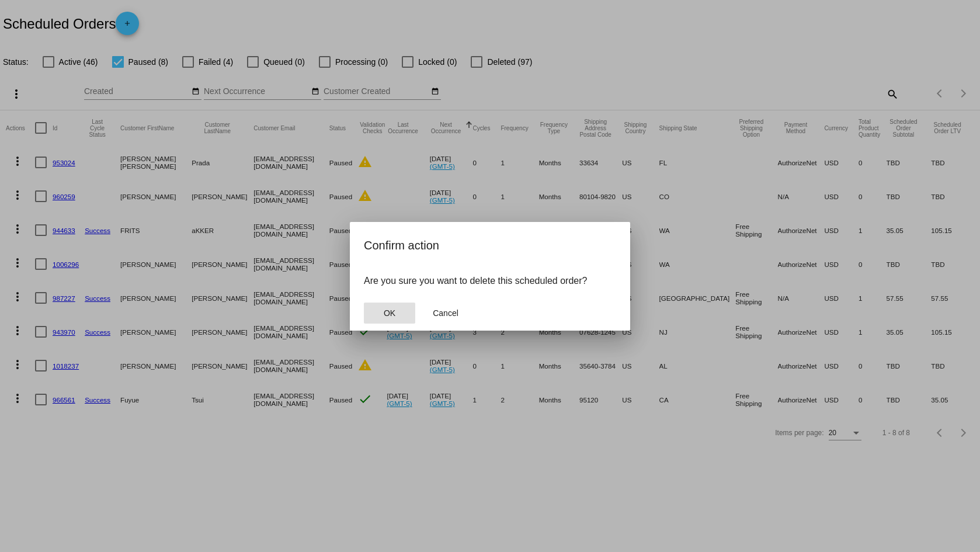
click at [376, 310] on button "OK" at bounding box center [389, 313] width 51 height 21
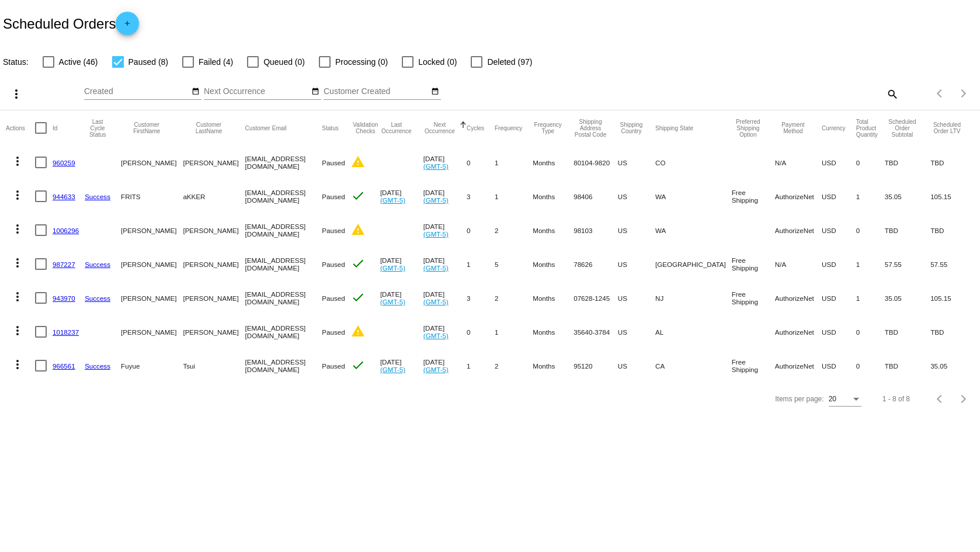
click at [262, 196] on mat-cell "akker1397@msn.com" at bounding box center [283, 196] width 77 height 34
drag, startPoint x: 290, startPoint y: 195, endPoint x: 223, endPoint y: 199, distance: 66.7
click at [245, 199] on mat-cell "akker1397@msn.com" at bounding box center [283, 196] width 77 height 34
copy mat-cell "akker1397@msn.com"
click at [269, 199] on mat-cell "akker1397@msn.com" at bounding box center [283, 196] width 77 height 34
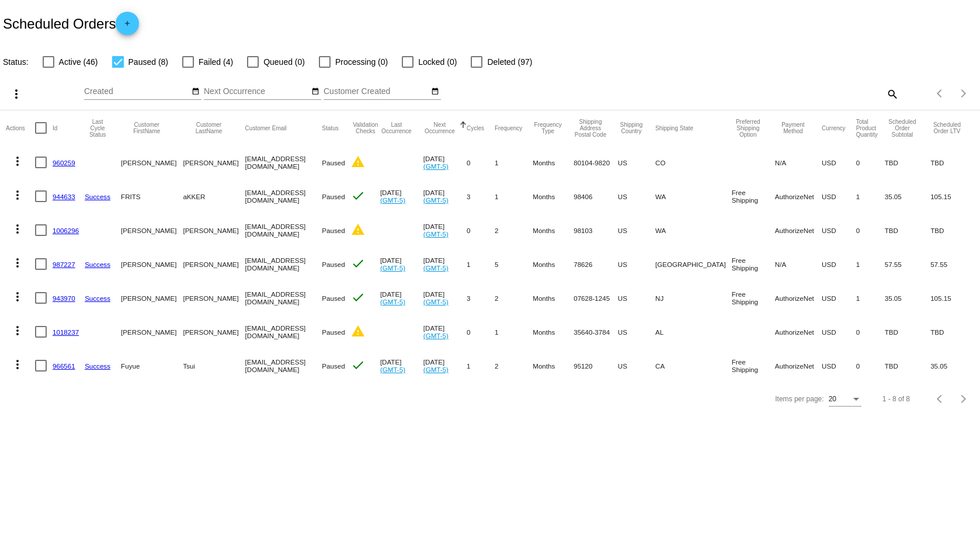
drag, startPoint x: 269, startPoint y: 229, endPoint x: 221, endPoint y: 233, distance: 48.1
click at [221, 233] on mat-row "more_vert 1006296 Ray Lou rlxl@yahoo.com Paused warning Sep 5 2025 (GMT-5) 0 2 …" at bounding box center [490, 230] width 969 height 34
drag, startPoint x: 288, startPoint y: 197, endPoint x: 220, endPoint y: 197, distance: 67.8
click at [220, 197] on mat-row "more_vert 944633 Success FRITS aKKER akker1397@msn.com Paused check Aug 5 2025 …" at bounding box center [490, 196] width 969 height 34
copy mat-row "akker1397@msn.com"
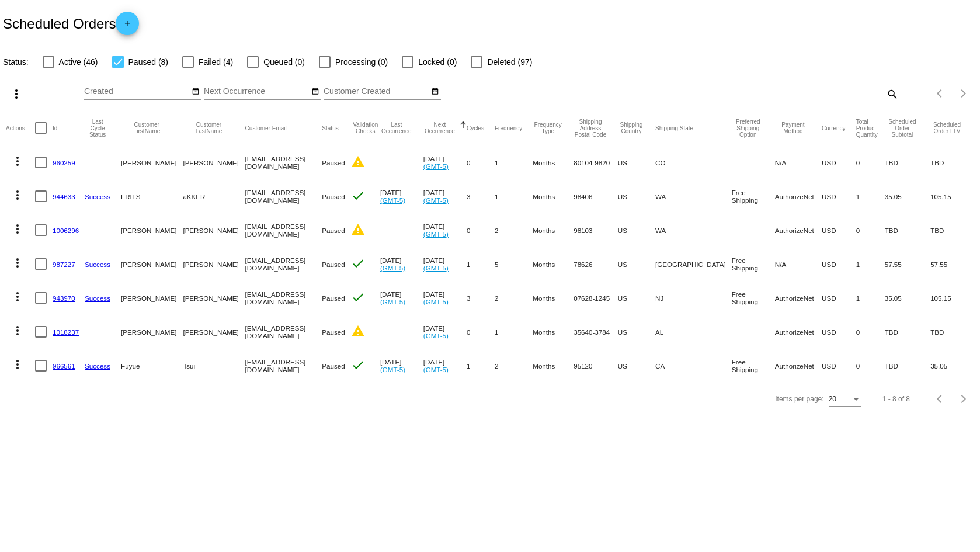
copy mat-row "akker1397@msn.com"
drag, startPoint x: 271, startPoint y: 231, endPoint x: 223, endPoint y: 232, distance: 48.5
click at [245, 232] on mat-cell "rlxl@yahoo.com" at bounding box center [283, 230] width 77 height 34
click at [357, 230] on mat-icon "warning" at bounding box center [358, 230] width 14 height 14
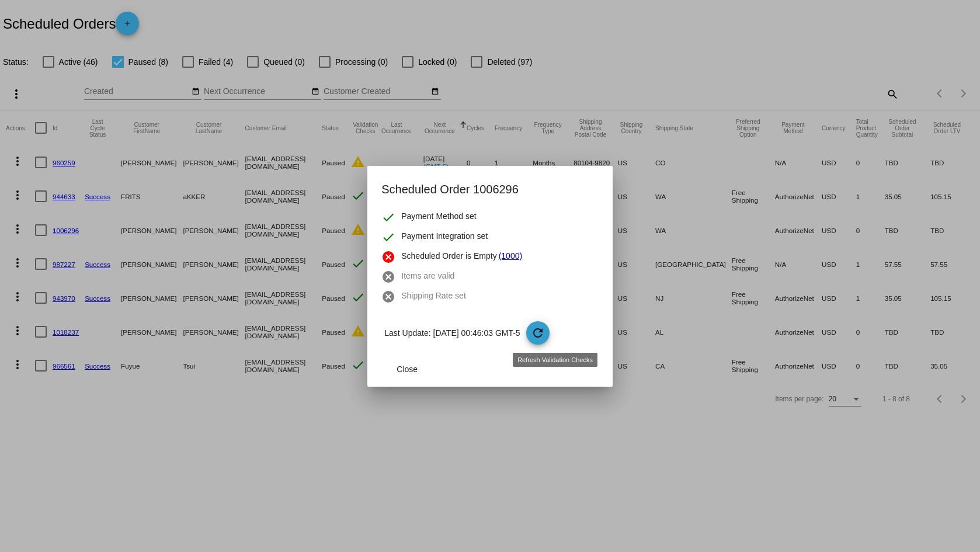
click at [545, 335] on mat-icon "refresh" at bounding box center [538, 333] width 14 height 14
click at [412, 365] on span "Close" at bounding box center [407, 369] width 21 height 9
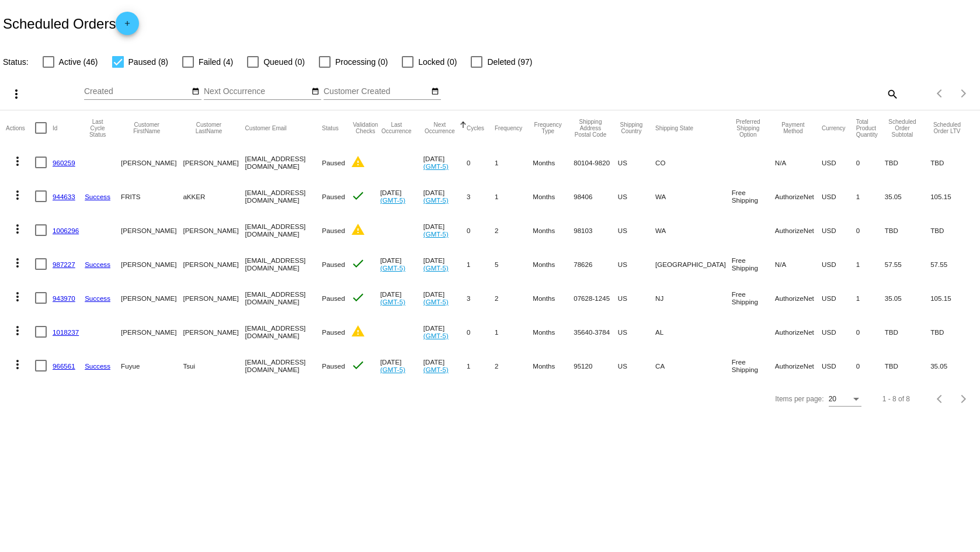
click at [386, 231] on mat-cell at bounding box center [401, 230] width 43 height 34
click at [355, 228] on mat-icon "warning" at bounding box center [358, 230] width 14 height 14
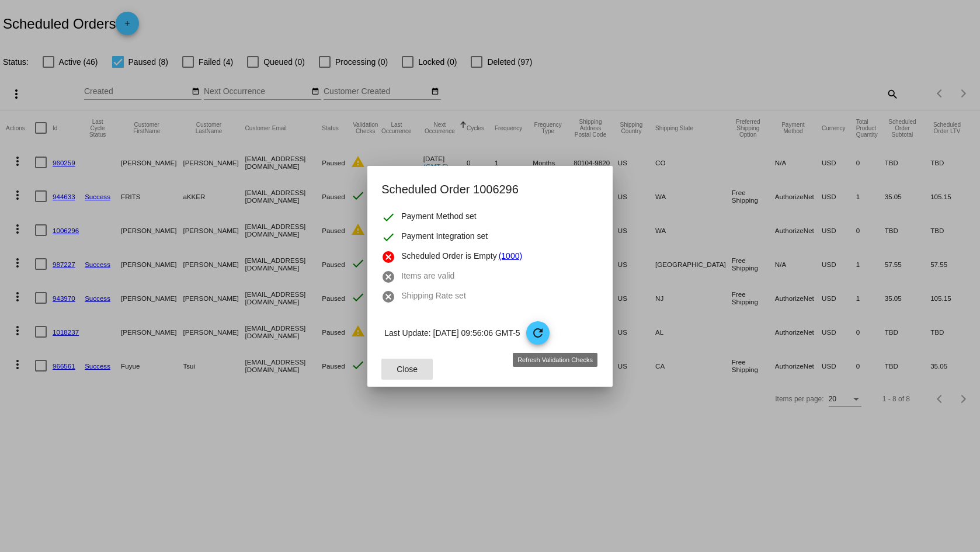
click at [545, 329] on mat-icon "refresh" at bounding box center [538, 333] width 14 height 14
click at [398, 372] on span "Close" at bounding box center [407, 369] width 21 height 9
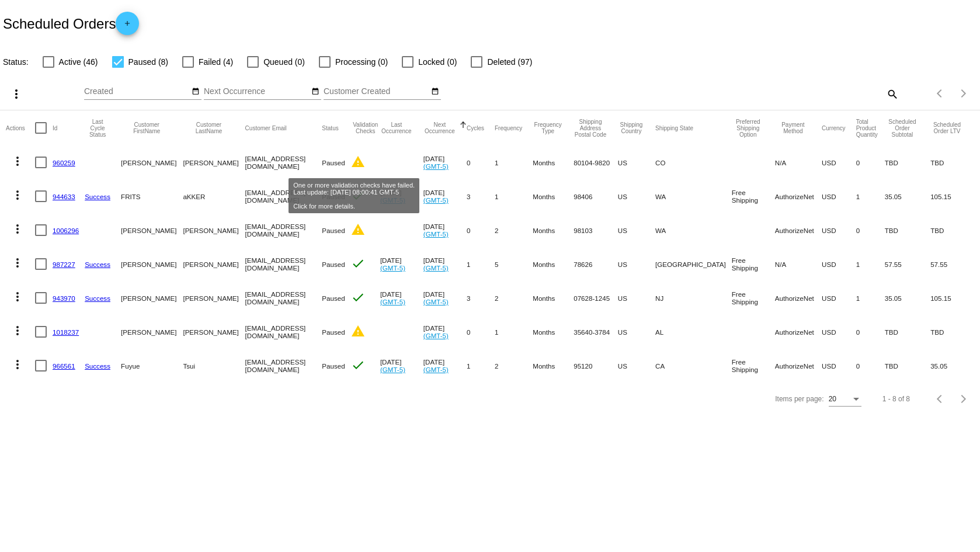
click at [355, 160] on mat-icon "warning" at bounding box center [358, 162] width 14 height 14
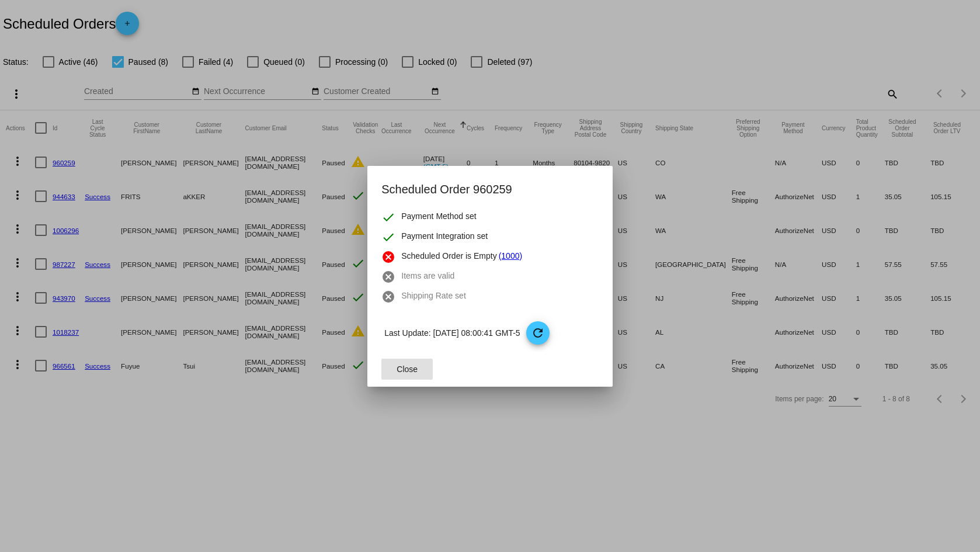
click at [355, 160] on div at bounding box center [490, 276] width 980 height 552
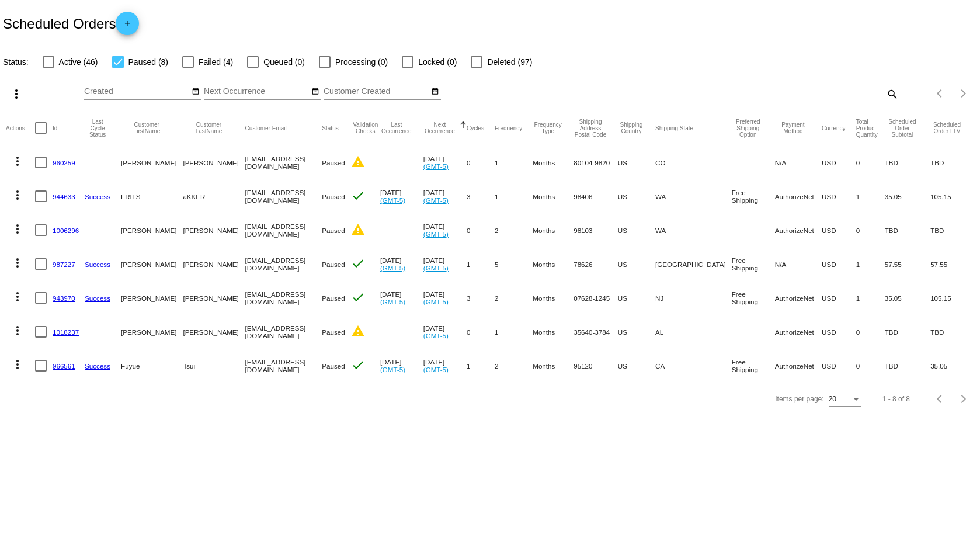
drag, startPoint x: 273, startPoint y: 231, endPoint x: 224, endPoint y: 232, distance: 49.1
click at [245, 232] on mat-cell "rlxl@yahoo.com" at bounding box center [283, 230] width 77 height 34
drag, startPoint x: 292, startPoint y: 263, endPoint x: 223, endPoint y: 262, distance: 69.0
click at [245, 262] on mat-cell "m2odgdet@gmail.com" at bounding box center [283, 264] width 77 height 34
click at [352, 261] on mat-icon "check" at bounding box center [358, 263] width 14 height 14
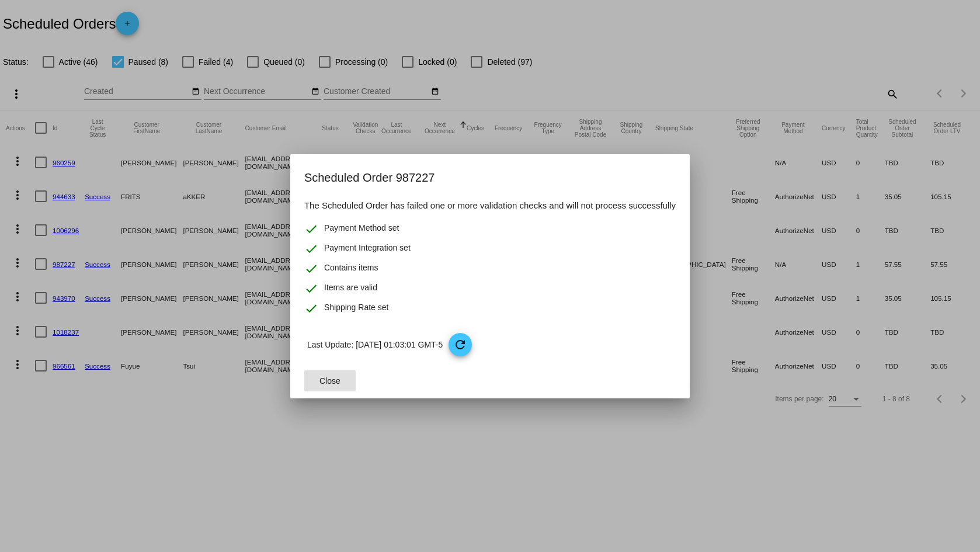
click at [337, 388] on button "Close" at bounding box center [329, 380] width 51 height 21
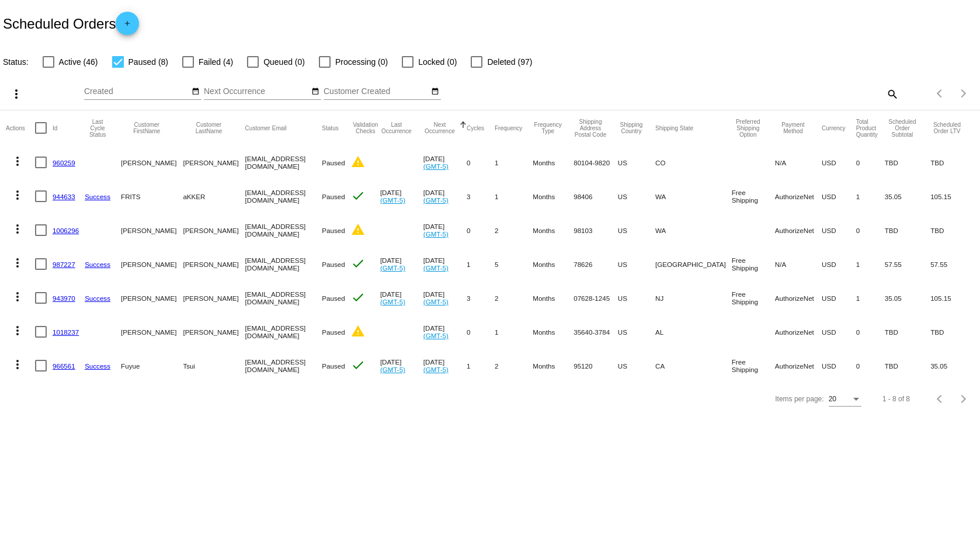
click at [497, 436] on body "Scheduled Orders add Status: Active (46) Paused (8) Failed (4) Queued (0) Proce…" at bounding box center [490, 276] width 980 height 552
drag, startPoint x: 279, startPoint y: 298, endPoint x: 223, endPoint y: 300, distance: 56.1
click at [245, 300] on mat-cell "talltee1@gmail.com" at bounding box center [283, 298] width 77 height 34
click at [762, 15] on div "Scheduled Orders add" at bounding box center [490, 23] width 980 height 47
click at [674, 3] on div "Scheduled Orders add" at bounding box center [490, 23] width 980 height 47
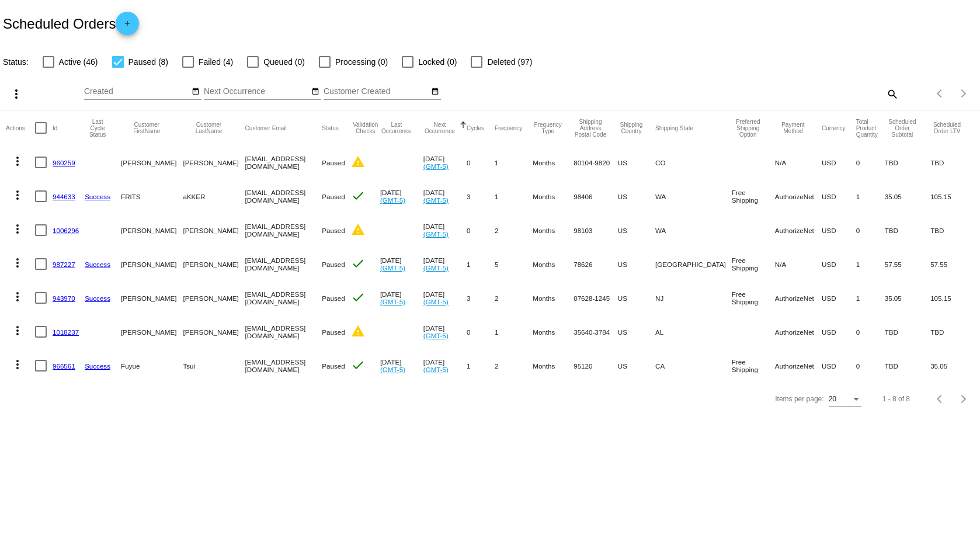
click at [711, 13] on div "Scheduled Orders add" at bounding box center [490, 23] width 980 height 47
click at [490, 15] on div "Scheduled Orders add" at bounding box center [490, 23] width 980 height 47
click at [118, 65] on div at bounding box center [118, 62] width 12 height 12
click at [118, 68] on input "Paused (8)" at bounding box center [117, 68] width 1 height 1
checkbox input "false"
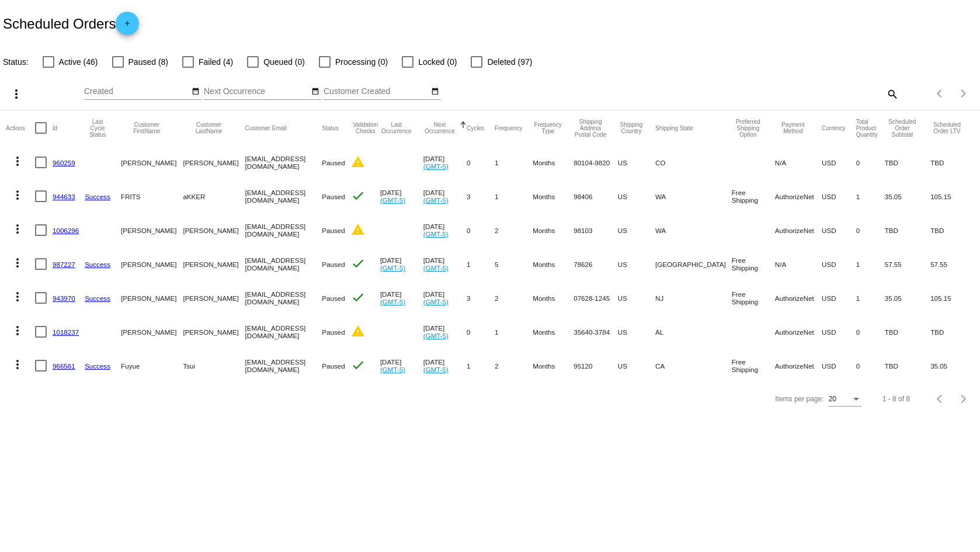
click at [50, 110] on mat-table "Actions Id Last Cycle Status Customer FirstName Customer LastName Customer Emai…" at bounding box center [490, 246] width 980 height 272
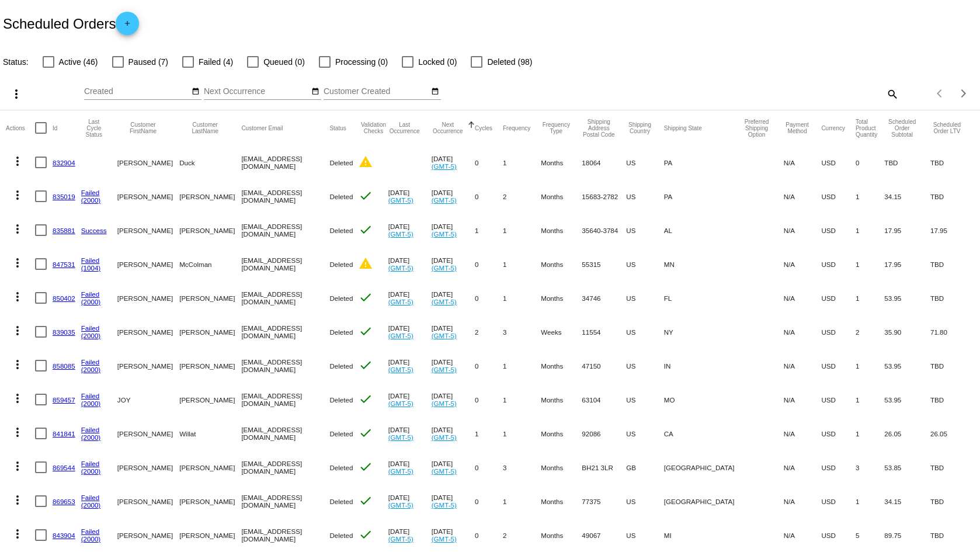
click at [49, 61] on div at bounding box center [49, 62] width 12 height 12
click at [48, 68] on input "Active (46)" at bounding box center [48, 68] width 1 height 1
checkbox input "true"
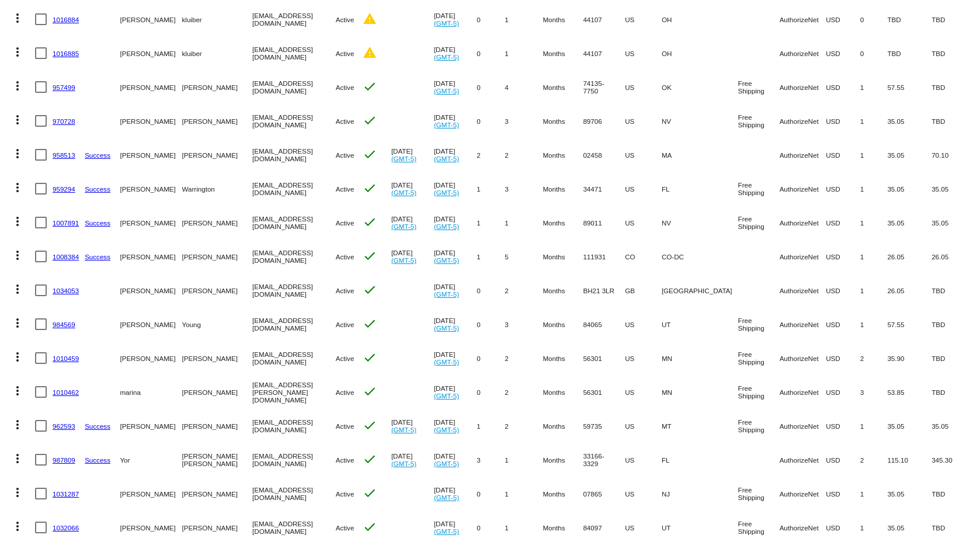
scroll to position [313, 0]
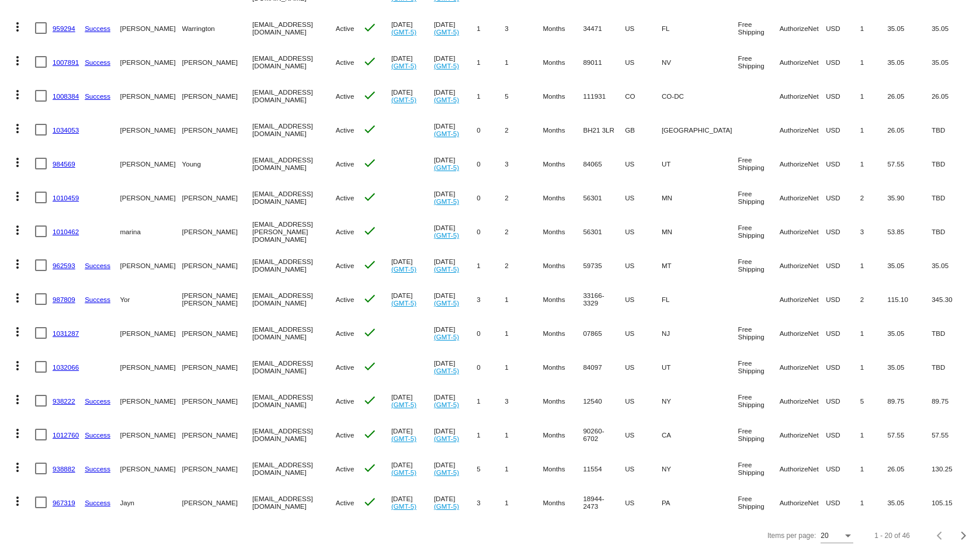
click at [845, 537] on div "Items per page:" at bounding box center [848, 535] width 6 height 3
click at [827, 530] on span "100" at bounding box center [828, 529] width 33 height 21
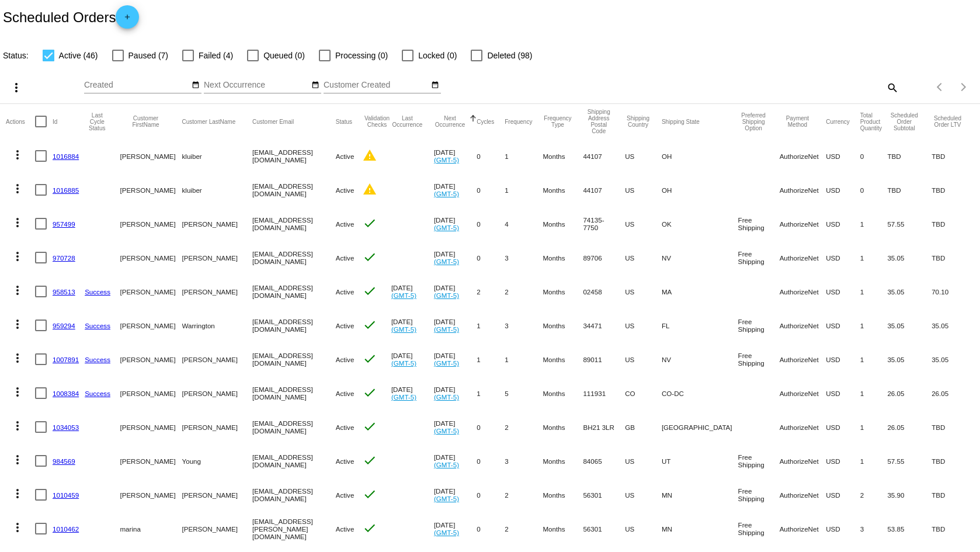
scroll to position [0, 0]
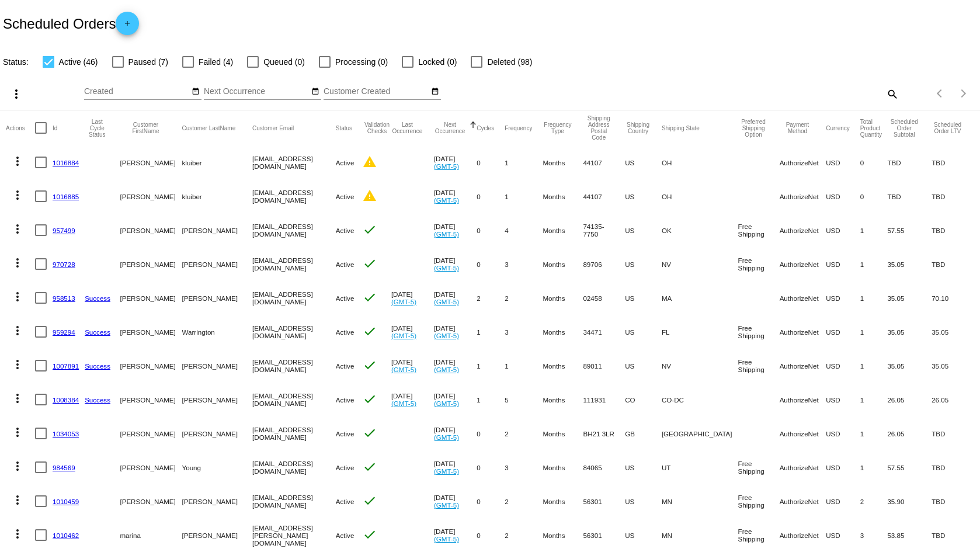
drag, startPoint x: 298, startPoint y: 164, endPoint x: 220, endPoint y: 165, distance: 77.7
click at [220, 165] on mat-row "more_vert 1016884 anne kluiber annekluiber@yahoo.com Active warning Oct 2 2025 …" at bounding box center [490, 162] width 969 height 34
click at [377, 162] on mat-icon "warning" at bounding box center [370, 162] width 14 height 14
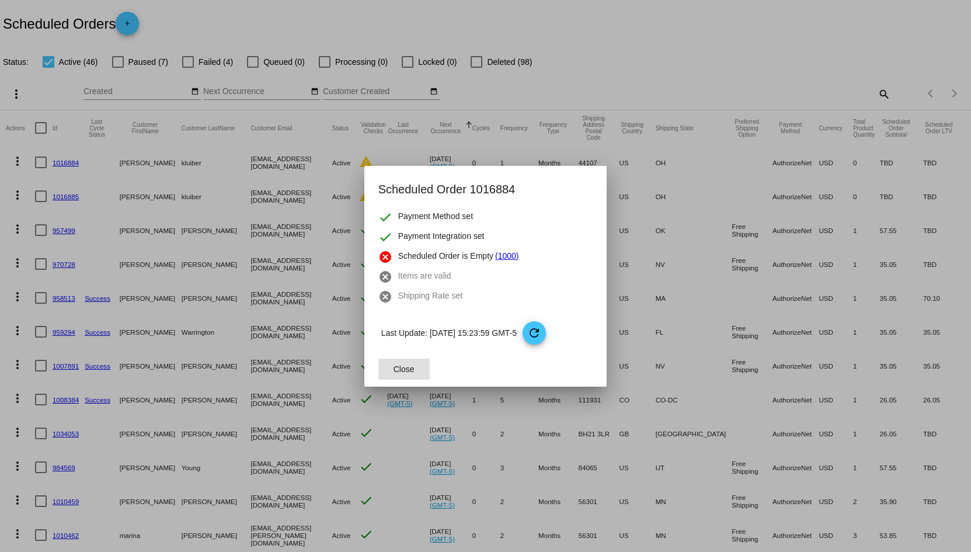
click at [301, 179] on div at bounding box center [485, 276] width 971 height 552
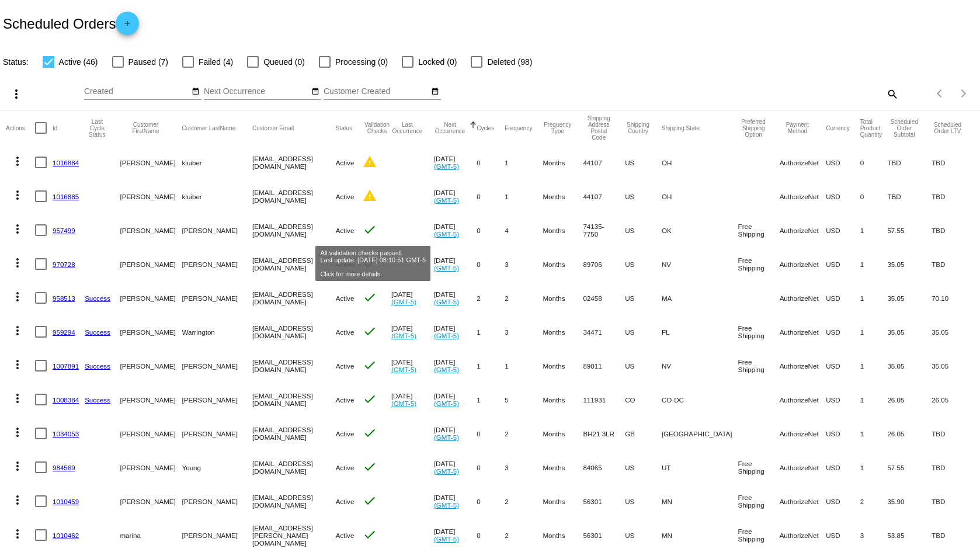
click at [377, 225] on mat-icon "check" at bounding box center [370, 230] width 14 height 14
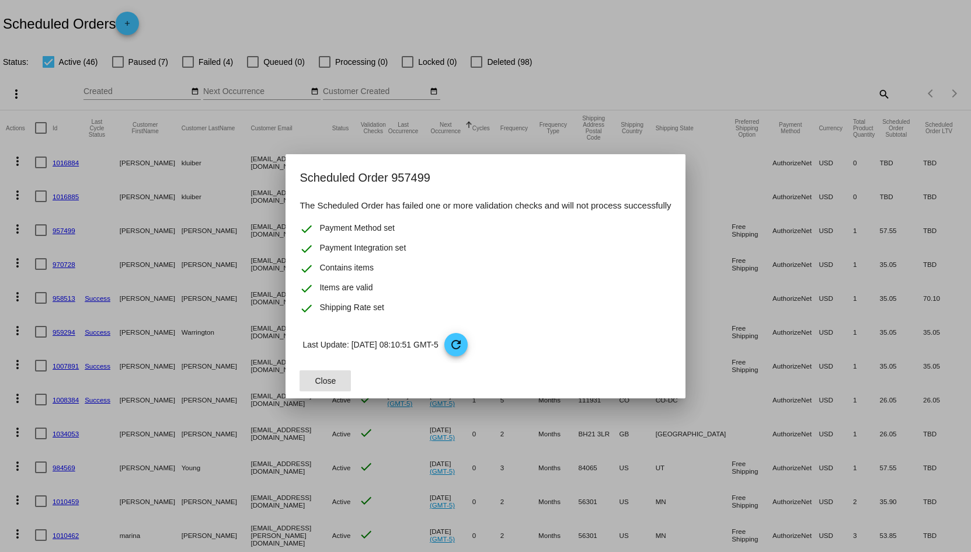
click at [406, 149] on div at bounding box center [485, 276] width 971 height 552
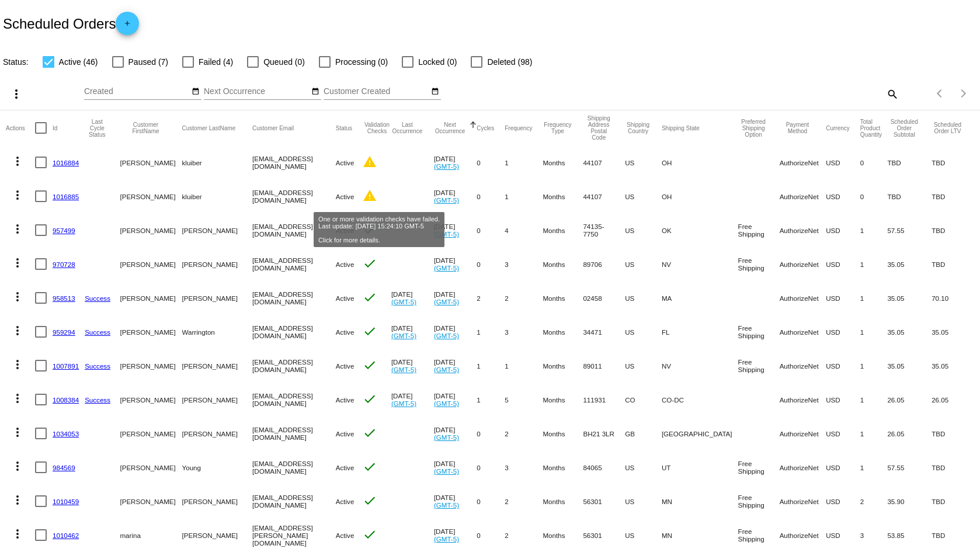
click at [377, 194] on mat-icon "warning" at bounding box center [370, 196] width 14 height 14
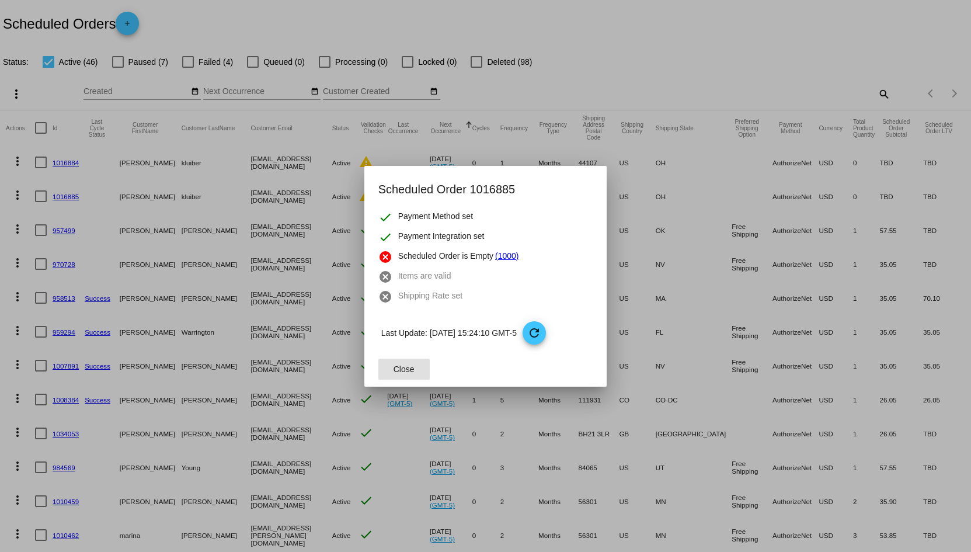
click at [300, 190] on div at bounding box center [485, 276] width 971 height 552
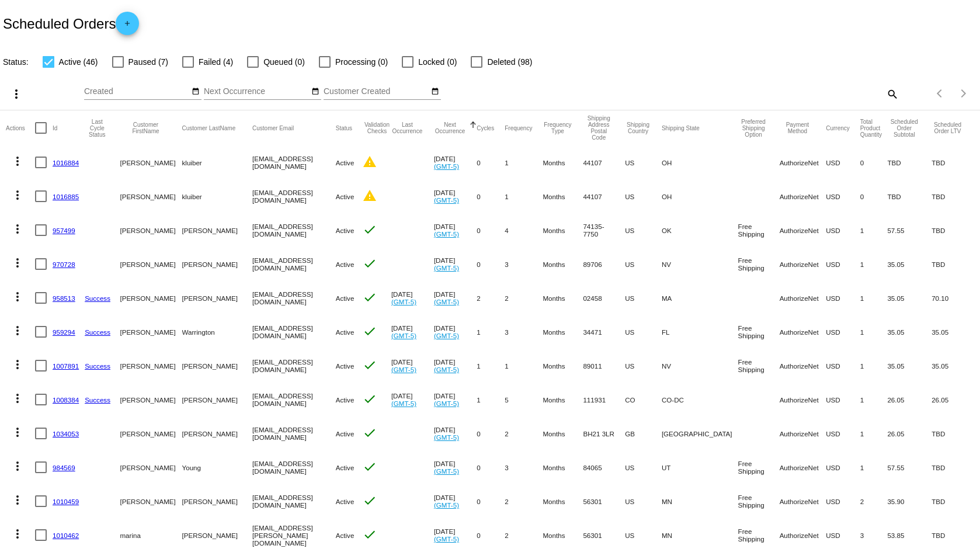
click at [885, 92] on mat-icon "search" at bounding box center [892, 94] width 14 height 18
click at [825, 96] on div "Search" at bounding box center [776, 88] width 244 height 23
click at [825, 93] on input "Search" at bounding box center [776, 91] width 244 height 9
paste input "annekluiber@yahoo.com"
type input "annekluiber@yahoo.com"
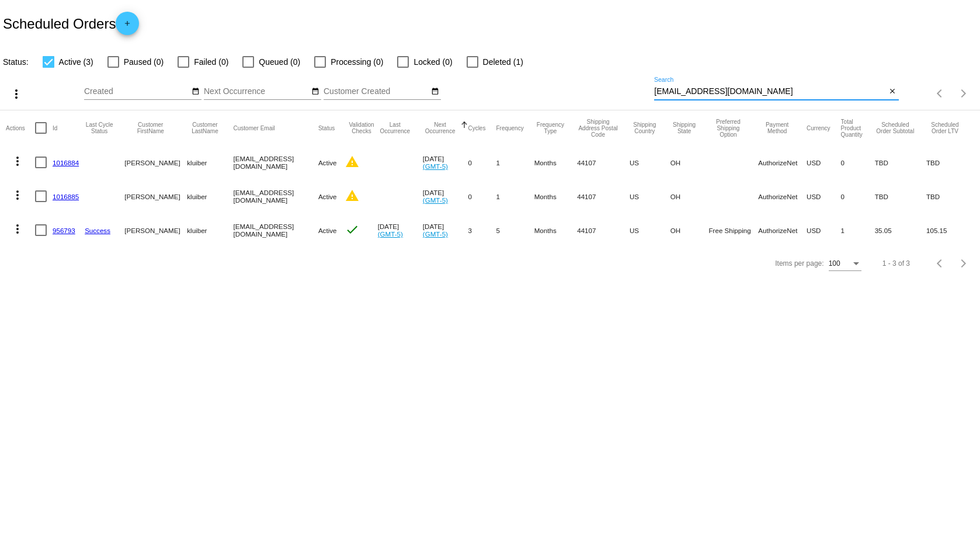
click at [38, 162] on div at bounding box center [41, 163] width 12 height 12
click at [40, 168] on input "checkbox" at bounding box center [40, 168] width 1 height 1
checkbox input "true"
click at [38, 198] on div at bounding box center [41, 196] width 12 height 12
click at [40, 202] on input "checkbox" at bounding box center [40, 202] width 1 height 1
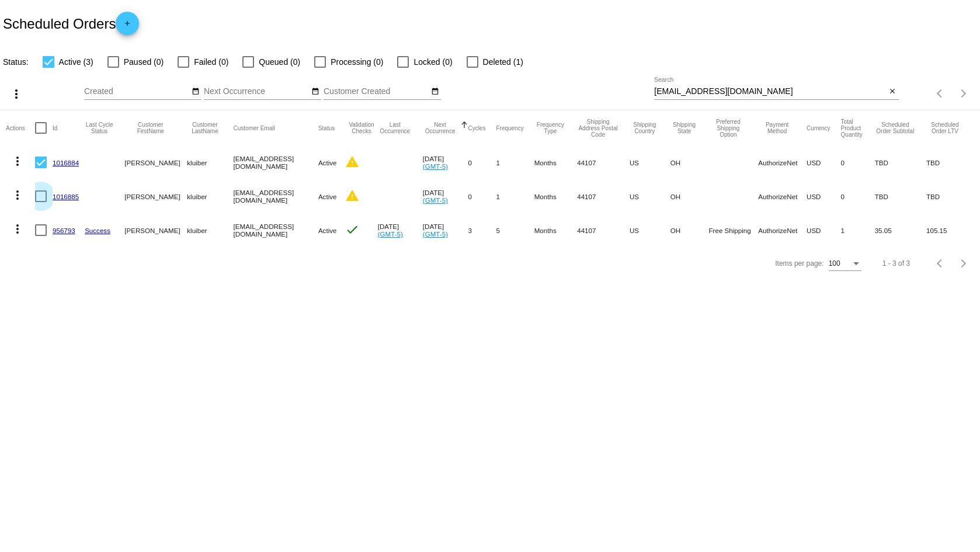
checkbox input "true"
click at [15, 88] on mat-icon "more_vert" at bounding box center [16, 94] width 14 height 14
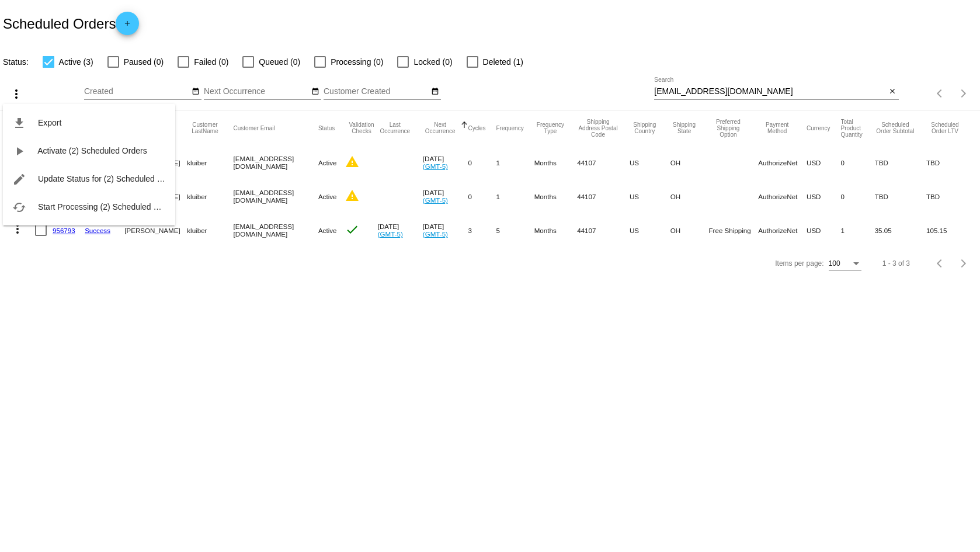
drag, startPoint x: 164, startPoint y: 362, endPoint x: 148, endPoint y: 294, distance: 70.0
click at [164, 360] on div at bounding box center [490, 276] width 980 height 552
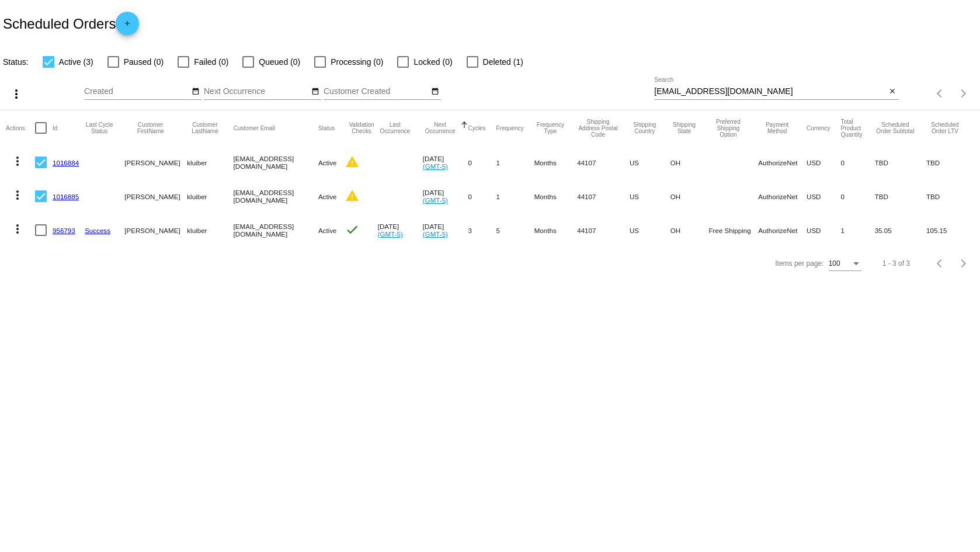
click at [19, 89] on mat-icon "more_vert" at bounding box center [16, 94] width 14 height 14
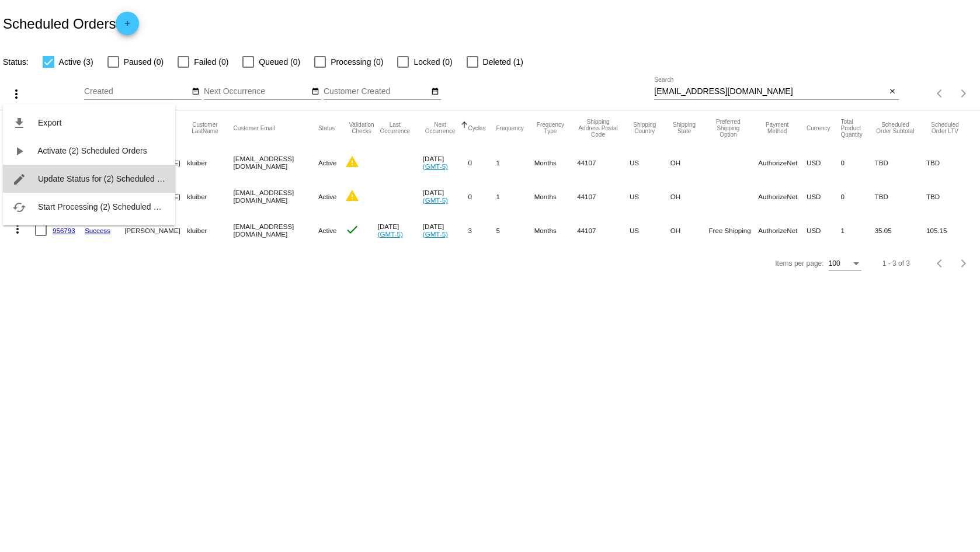
click at [76, 178] on span "Update Status for (2) Scheduled Orders" at bounding box center [110, 178] width 144 height 9
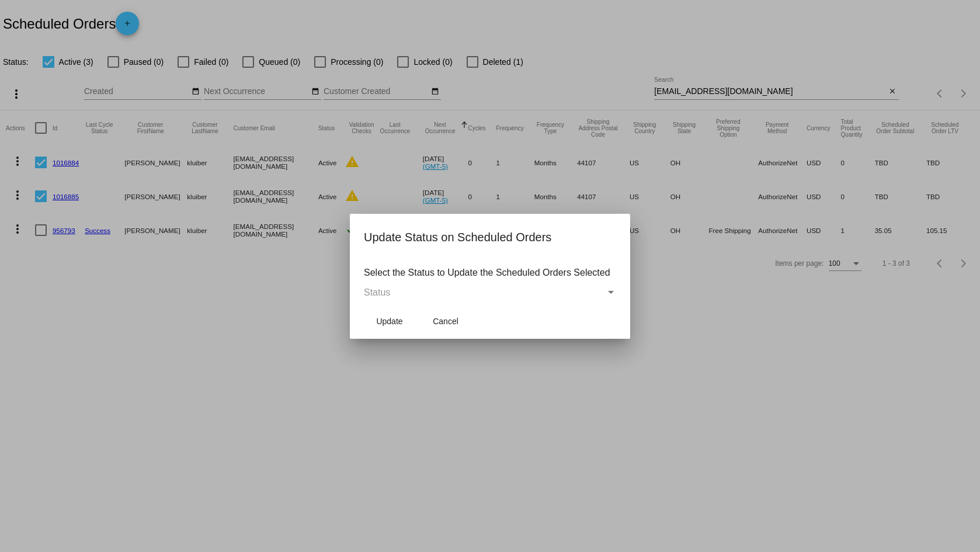
click at [495, 294] on div "Status" at bounding box center [485, 292] width 242 height 11
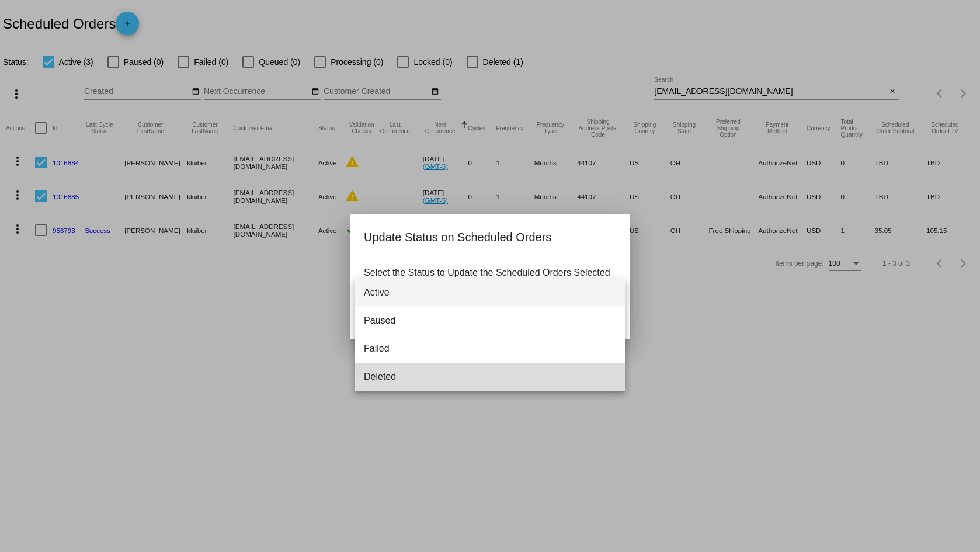
click at [452, 376] on span "Deleted" at bounding box center [490, 377] width 252 height 28
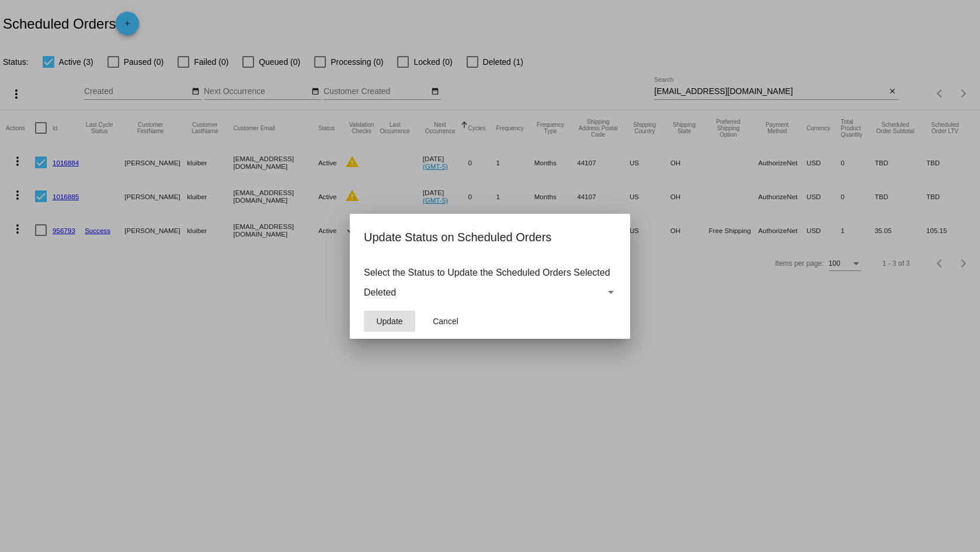
click at [389, 324] on span "Update" at bounding box center [389, 321] width 26 height 9
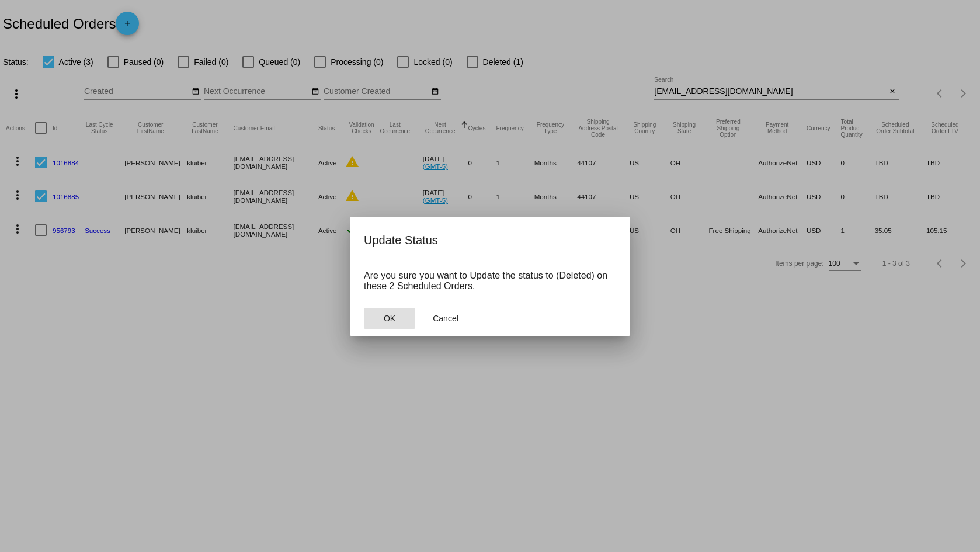
click at [393, 316] on span "OK" at bounding box center [390, 318] width 12 height 9
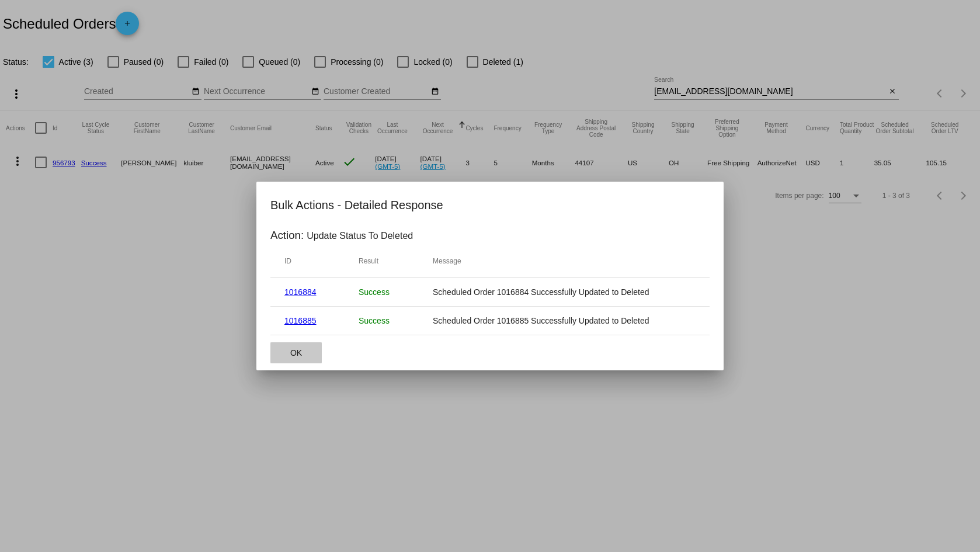
click at [299, 356] on span "OK" at bounding box center [296, 352] width 12 height 9
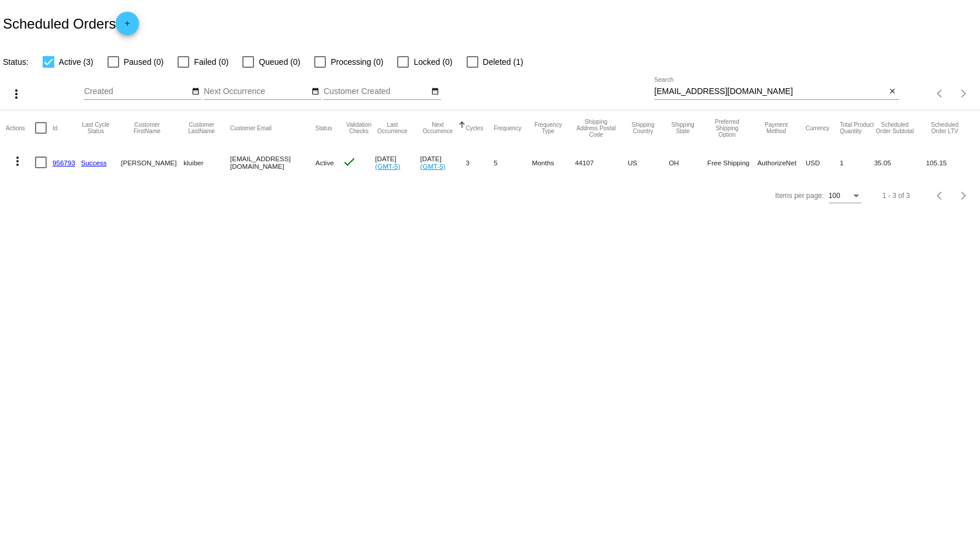
click at [299, 356] on body "Scheduled Orders add Status: Active (3) Paused (0) Failed (0) Queued (0) Proces…" at bounding box center [490, 276] width 980 height 552
click at [894, 90] on mat-icon "close" at bounding box center [892, 91] width 8 height 9
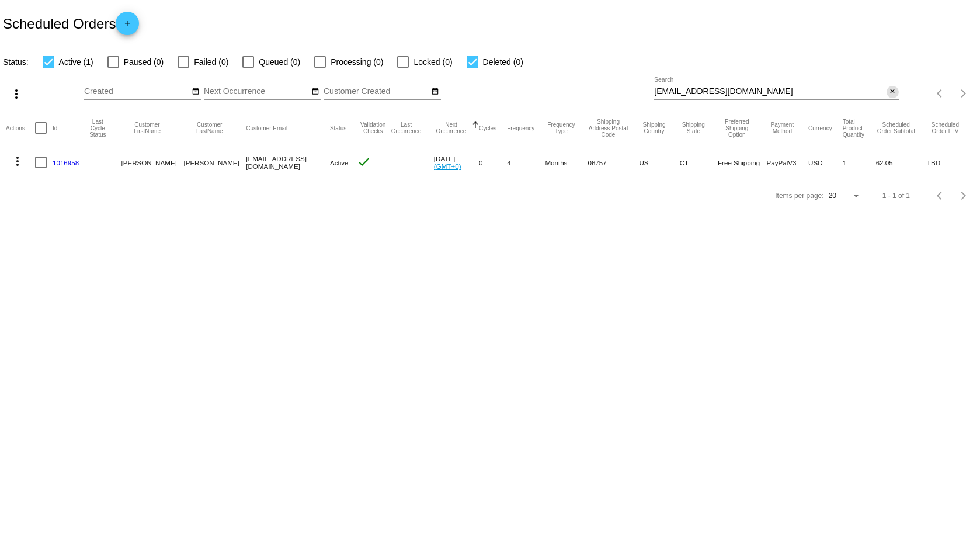
click at [892, 89] on mat-icon "close" at bounding box center [892, 91] width 8 height 9
